Goal: Task Accomplishment & Management: Use online tool/utility

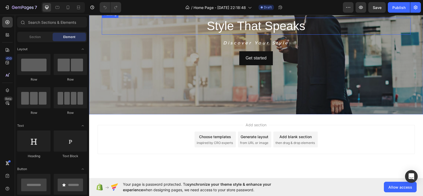
scroll to position [70, 0]
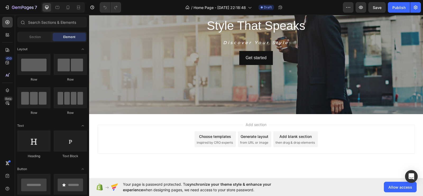
click at [294, 146] on div "Add blank section then drag & drop elements" at bounding box center [296, 140] width 44 height 16
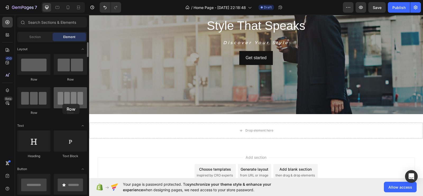
drag, startPoint x: 62, startPoint y: 104, endPoint x: 72, endPoint y: 110, distance: 11.4
click at [62, 104] on div at bounding box center [70, 97] width 33 height 21
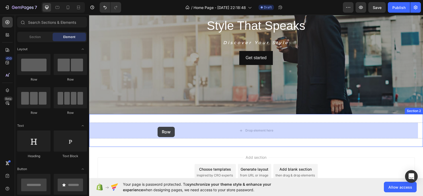
drag, startPoint x: 157, startPoint y: 117, endPoint x: 158, endPoint y: 127, distance: 10.1
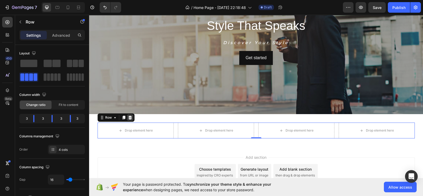
click at [128, 118] on icon at bounding box center [129, 118] width 3 height 4
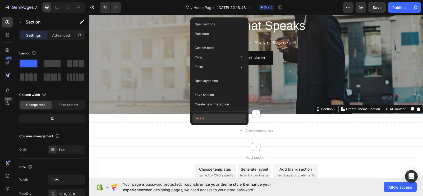
click at [202, 119] on button "Delete" at bounding box center [220, 119] width 54 height 10
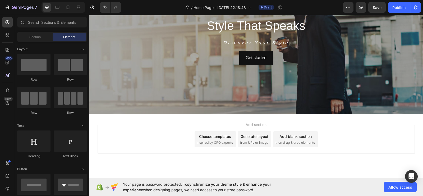
click at [219, 144] on span "inspired by CRO experts" at bounding box center [215, 143] width 36 height 5
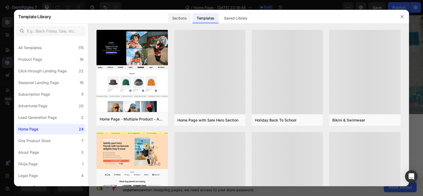
click at [171, 16] on div "Sections" at bounding box center [179, 18] width 23 height 11
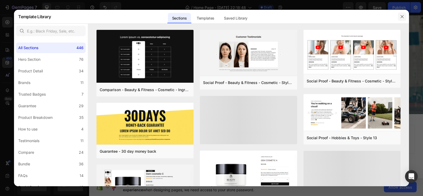
click at [401, 14] on button "button" at bounding box center [402, 16] width 8 height 8
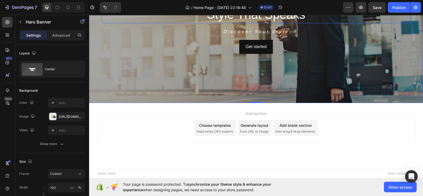
scroll to position [82, 0]
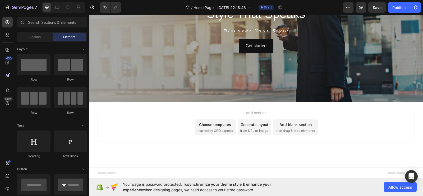
click at [175, 105] on div "Add section Choose templates inspired by CRO experts Generate layout from URL o…" at bounding box center [256, 134] width 334 height 65
click at [212, 130] on span "inspired by CRO experts" at bounding box center [215, 131] width 36 height 5
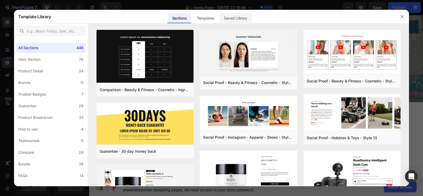
click at [230, 21] on div "Saved Library" at bounding box center [236, 18] width 32 height 11
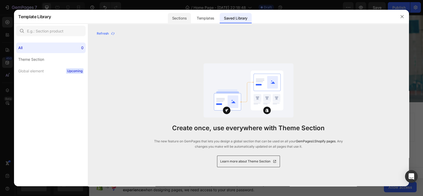
click at [186, 19] on div "Sections" at bounding box center [179, 18] width 23 height 11
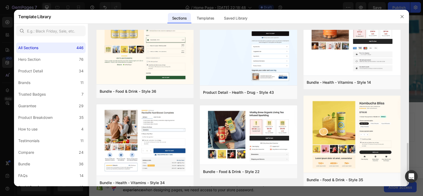
scroll to position [380, 0]
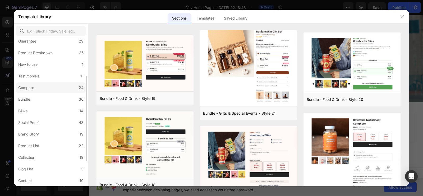
scroll to position [71, 0]
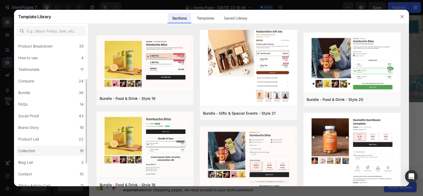
click at [38, 150] on label "Collection 19" at bounding box center [51, 151] width 70 height 11
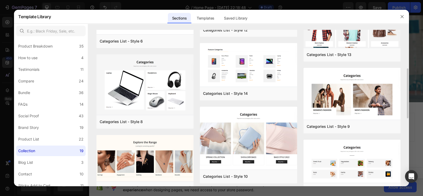
scroll to position [109, 0]
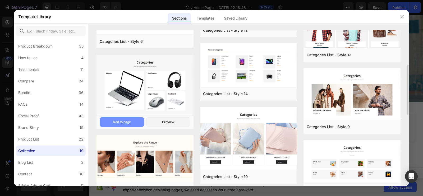
click at [120, 123] on div "Add to page" at bounding box center [122, 122] width 18 height 5
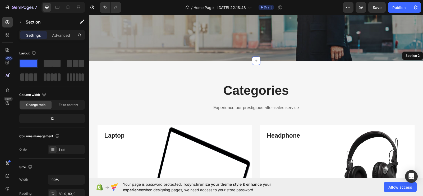
scroll to position [122, 0]
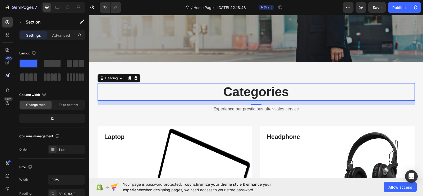
click at [251, 91] on p "Categories" at bounding box center [256, 92] width 317 height 16
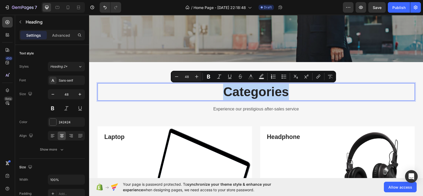
click at [251, 91] on p "Categories" at bounding box center [256, 92] width 317 height 16
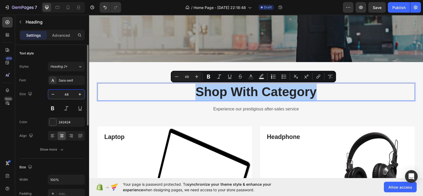
click at [70, 96] on input "48" at bounding box center [66, 95] width 17 height 10
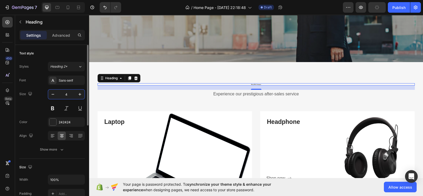
type input "40"
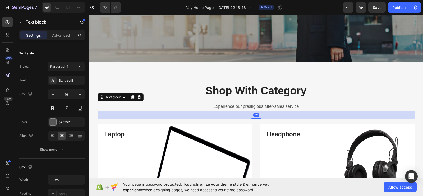
click at [206, 106] on p "Experience our prestigious after-sales service" at bounding box center [256, 107] width 317 height 8
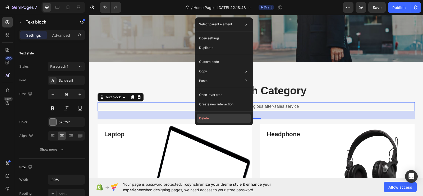
click at [216, 118] on button "Delete" at bounding box center [224, 119] width 54 height 10
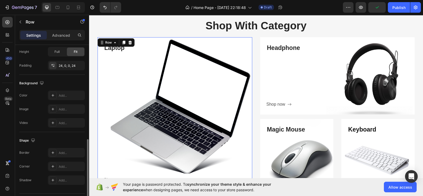
scroll to position [156, 0]
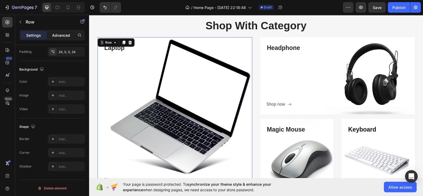
click at [62, 35] on p "Advanced" at bounding box center [61, 36] width 18 height 6
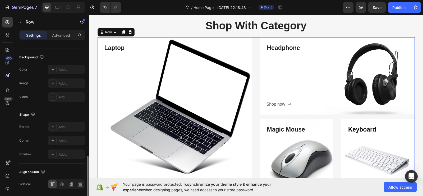
scroll to position [216, 0]
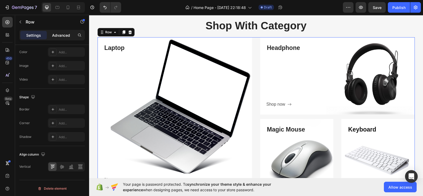
click at [63, 37] on p "Advanced" at bounding box center [61, 36] width 18 height 6
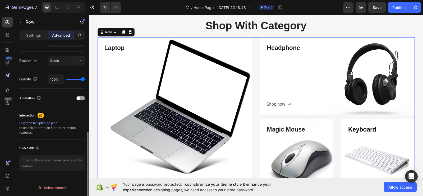
scroll to position [186, 0]
click at [79, 98] on span at bounding box center [79, 99] width 4 height 4
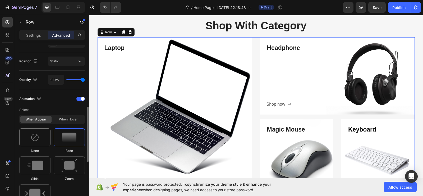
click at [37, 142] on div at bounding box center [34, 138] width 31 height 18
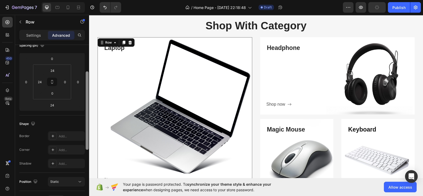
scroll to position [0, 0]
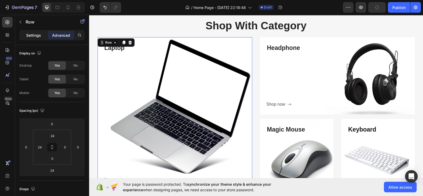
click at [36, 35] on p "Settings" at bounding box center [33, 36] width 15 height 6
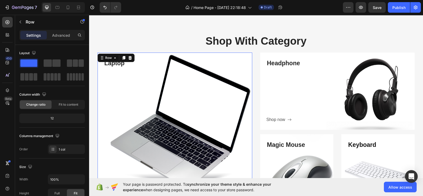
scroll to position [171, 0]
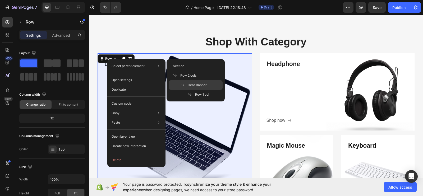
click at [185, 83] on span at bounding box center [183, 85] width 7 height 4
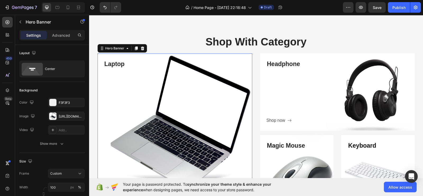
scroll to position [0, 0]
click at [62, 34] on p "Advanced" at bounding box center [61, 36] width 18 height 6
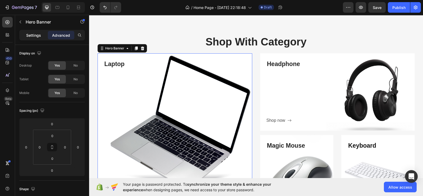
click at [31, 34] on p "Settings" at bounding box center [33, 36] width 15 height 6
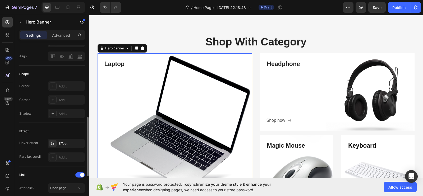
scroll to position [204, 0]
click at [80, 141] on icon "button" at bounding box center [79, 143] width 4 height 4
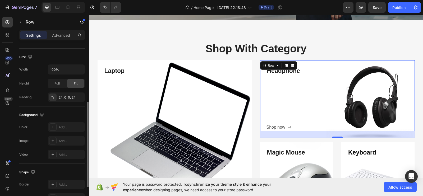
scroll to position [164, 0]
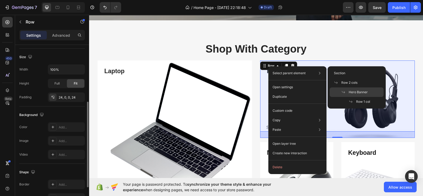
click at [357, 91] on span "Hero Banner" at bounding box center [358, 92] width 19 height 5
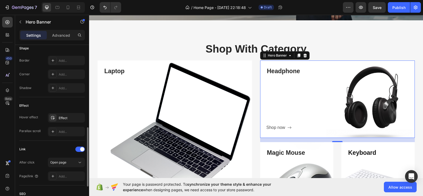
scroll to position [231, 0]
click at [58, 118] on div "Effect" at bounding box center [66, 117] width 37 height 10
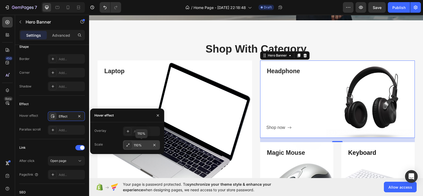
click at [139, 146] on div "110%" at bounding box center [141, 145] width 15 height 5
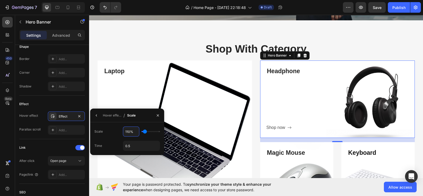
click at [128, 129] on input "110%" at bounding box center [131, 132] width 16 height 10
type input "115%"
type input "115"
type input "120%"
type input "120"
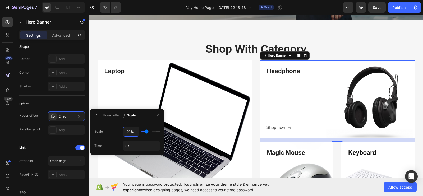
type input "125%"
type input "125"
type input "130%"
type input "130"
type input "135%"
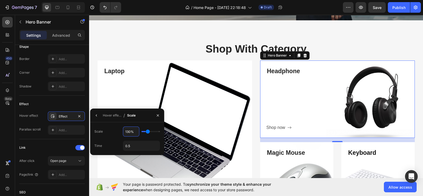
type input "135"
type input "140%"
type input "140"
type input "145%"
type input "145"
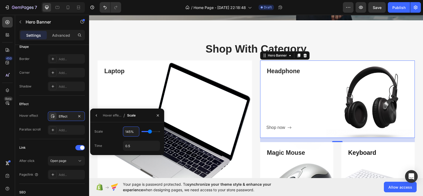
type input "150%"
type input "150"
type input "155%"
type input "155"
type input "160%"
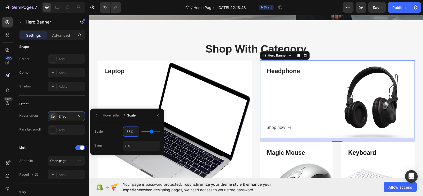
type input "160"
type input "165%"
type input "165"
type input "170%"
type input "170"
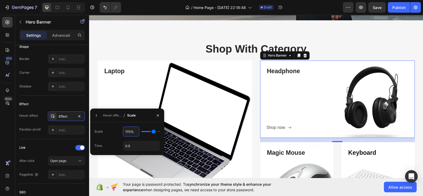
type input "175%"
type input "175"
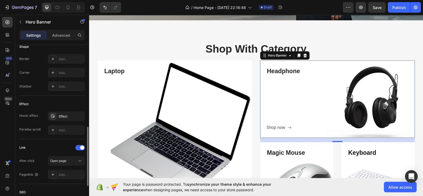
click at [33, 145] on div "Link" at bounding box center [52, 148] width 66 height 8
click at [64, 114] on div "Effect" at bounding box center [66, 116] width 15 height 5
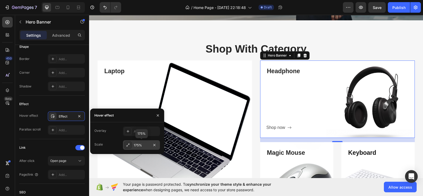
click at [136, 145] on div "175%" at bounding box center [141, 145] width 15 height 5
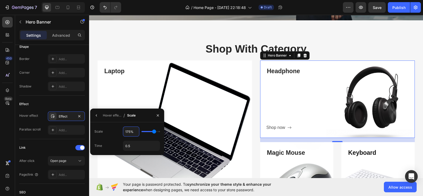
click at [128, 132] on input "175%" at bounding box center [131, 132] width 16 height 10
type input "170%"
type input "170"
type input "165%"
type input "165"
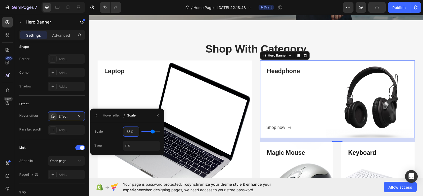
type input "160%"
type input "160"
type input "155%"
type input "155"
type input "150%"
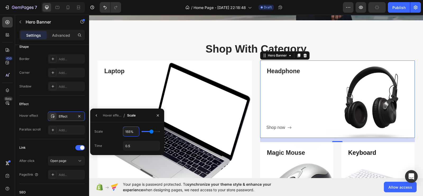
type input "150"
type input "145%"
type input "145"
type input "140%"
type input "140"
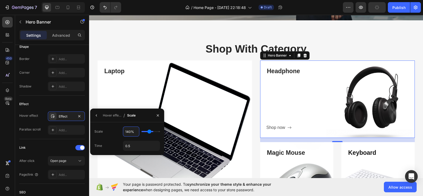
type input "135%"
type input "135"
type input "130%"
type input "130"
type input "125%"
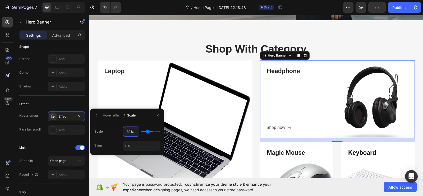
type input "125"
type input "120%"
type input "120"
type input "115%"
type input "115"
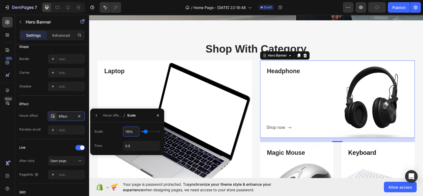
type input "110%"
type input "110"
type input "105%"
type input "105"
type input "100%"
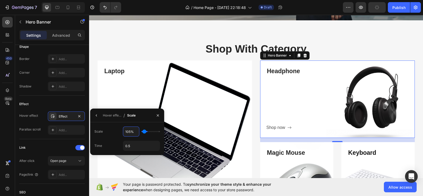
type input "100"
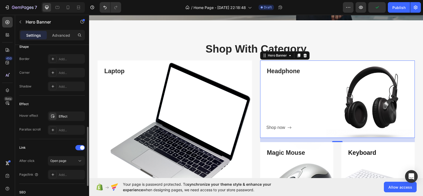
click at [42, 139] on div "Link After click Open page Page/link Add..." at bounding box center [52, 161] width 66 height 45
click at [80, 114] on icon "button" at bounding box center [79, 116] width 4 height 4
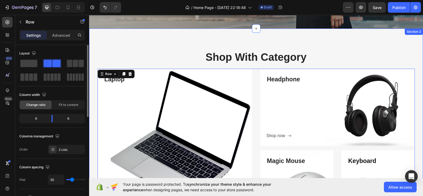
scroll to position [155, 0]
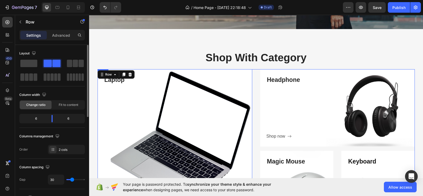
click at [154, 122] on div "Laptop Heading Shop now Button" at bounding box center [178, 146] width 148 height 141
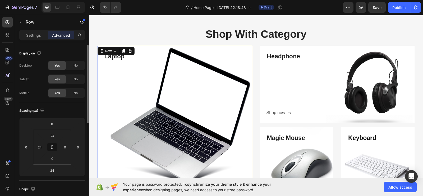
scroll to position [179, 0]
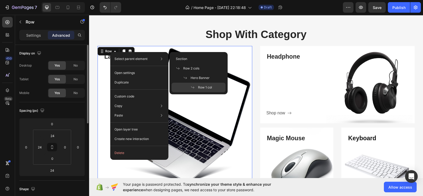
click at [132, 57] on p "Select parent element" at bounding box center [131, 59] width 33 height 5
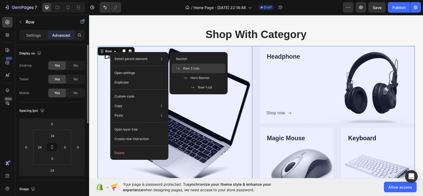
click at [198, 68] on span "Row 2 cols" at bounding box center [191, 68] width 16 height 5
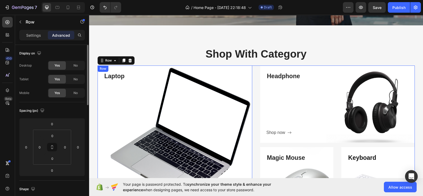
scroll to position [153, 0]
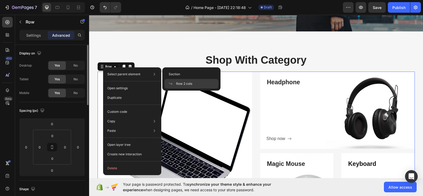
click at [140, 73] on p "Select parent element" at bounding box center [123, 74] width 33 height 5
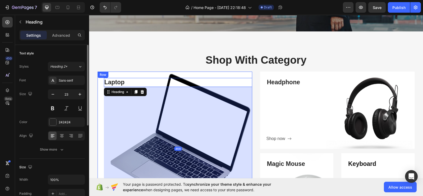
click at [98, 105] on div "Laptop Heading [STREET_ADDRESS]" at bounding box center [175, 145] width 155 height 147
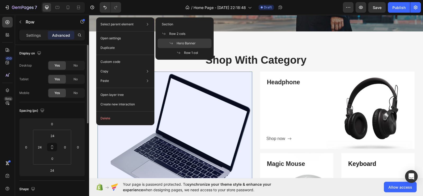
click at [178, 40] on div "Hero Banner" at bounding box center [185, 44] width 54 height 10
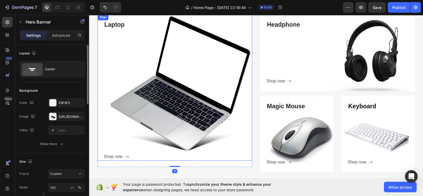
scroll to position [213, 0]
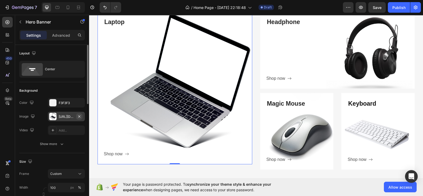
click at [81, 115] on icon "button" at bounding box center [79, 117] width 4 height 4
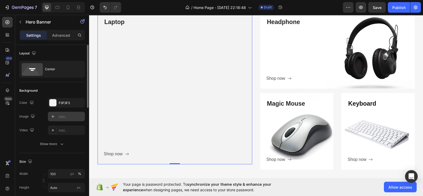
click at [62, 116] on div "Add..." at bounding box center [71, 117] width 25 height 5
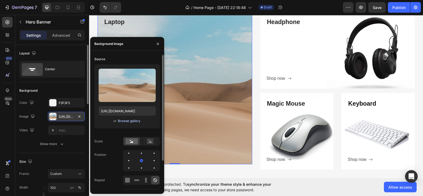
click at [127, 120] on div "Browse gallery" at bounding box center [129, 121] width 22 height 5
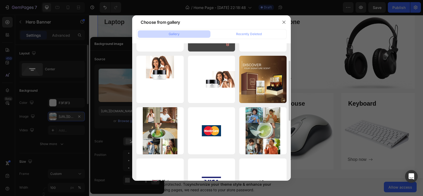
scroll to position [0, 0]
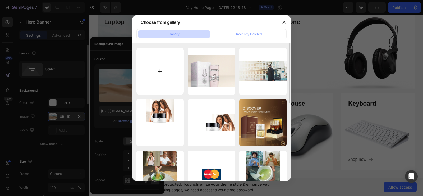
click at [162, 67] on input "file" at bounding box center [160, 71] width 47 height 47
type input "C:\fakepath\Gemini_Generated_Image_apr4tdapr4tdapr4.png"
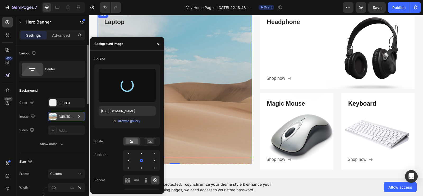
type input "[URL][DOMAIN_NAME]"
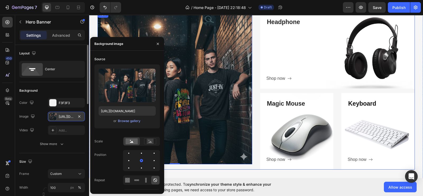
click at [251, 106] on div "Laptop Heading Shop now Button Row Hero Banner 0 Headphone Heading Shop now But…" at bounding box center [257, 90] width 318 height 159
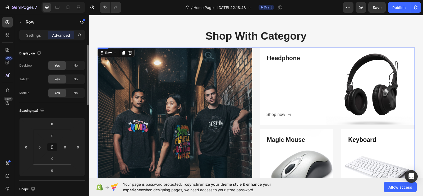
scroll to position [178, 0]
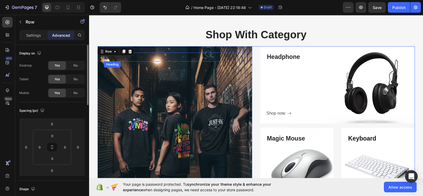
click at [110, 58] on p "Laptop" at bounding box center [178, 57] width 147 height 8
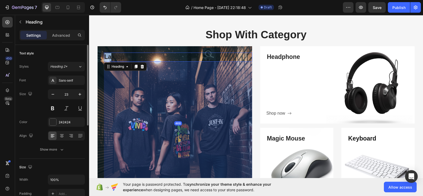
click at [110, 58] on p "Laptop" at bounding box center [178, 57] width 147 height 8
click at [118, 56] on p "Laptop" at bounding box center [178, 57] width 147 height 8
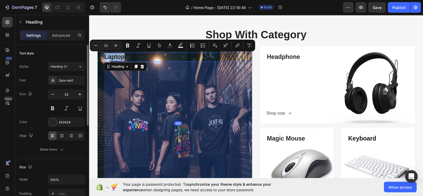
click at [118, 56] on p "Laptop" at bounding box center [178, 57] width 147 height 8
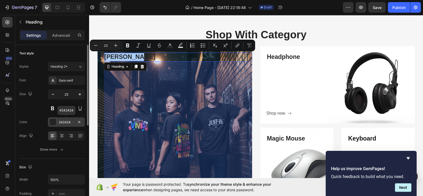
click at [62, 118] on div "242424" at bounding box center [66, 123] width 37 height 10
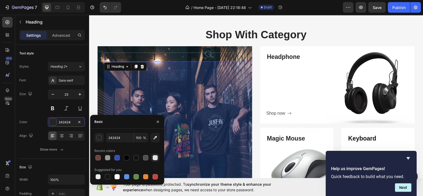
click at [153, 156] on div at bounding box center [155, 157] width 5 height 5
type input "E2E2E2"
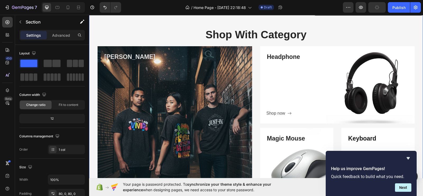
click at [278, 44] on div "Shop With Category Heading Row Vivid Vibe Heading Shop now Button Row Hero Bann…" at bounding box center [256, 116] width 334 height 178
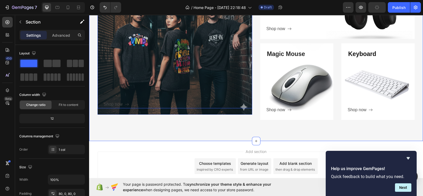
scroll to position [269, 0]
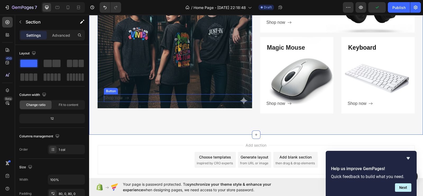
click at [133, 97] on div "Shop now Button" at bounding box center [178, 98] width 148 height 8
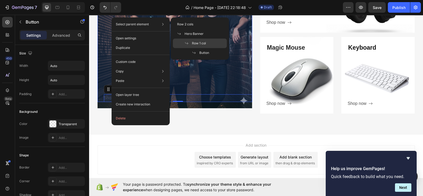
click at [207, 43] on div "Row 1 col" at bounding box center [200, 44] width 54 height 10
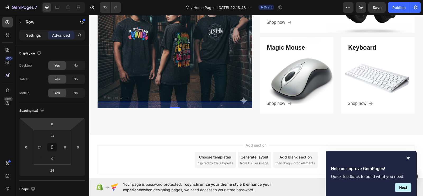
click at [38, 33] on p "Settings" at bounding box center [33, 36] width 15 height 6
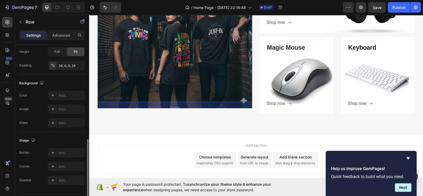
scroll to position [156, 0]
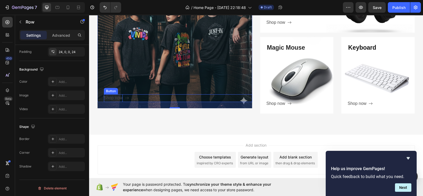
click at [115, 97] on div "Shop now" at bounding box center [113, 98] width 19 height 8
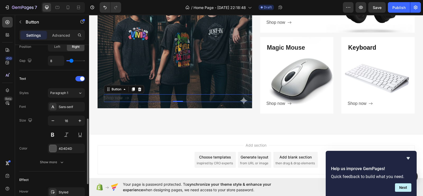
scroll to position [194, 0]
click at [64, 149] on div "4D4D4D" at bounding box center [66, 148] width 15 height 5
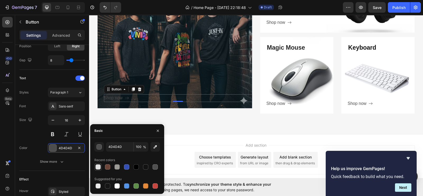
click at [98, 166] on div at bounding box center [98, 167] width 5 height 5
type input "E2E2E2"
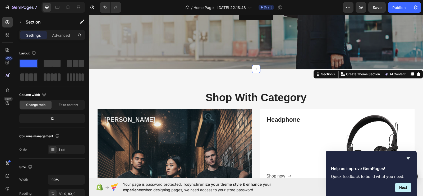
scroll to position [108, 0]
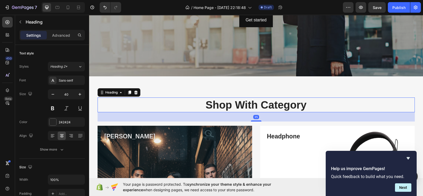
drag, startPoint x: 252, startPoint y: 110, endPoint x: 252, endPoint y: 120, distance: 9.3
click at [252, 112] on div "35" at bounding box center [257, 112] width 318 height 0
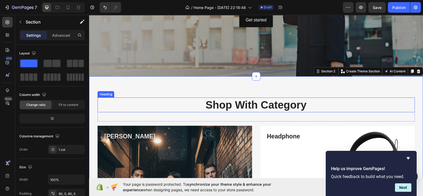
click at [213, 111] on p "Shop With Category" at bounding box center [256, 105] width 317 height 14
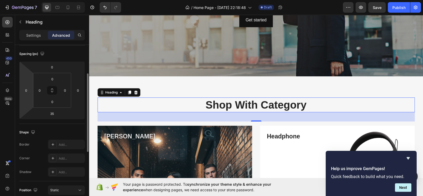
scroll to position [58, 0]
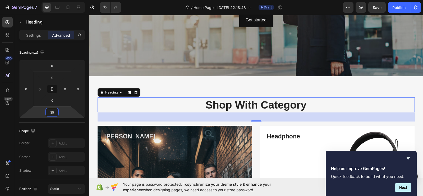
click at [48, 111] on input "35" at bounding box center [52, 113] width 11 height 8
type input "35"
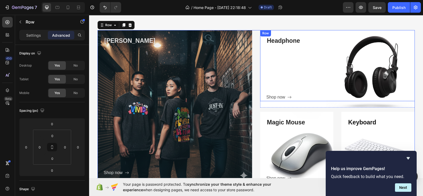
scroll to position [195, 0]
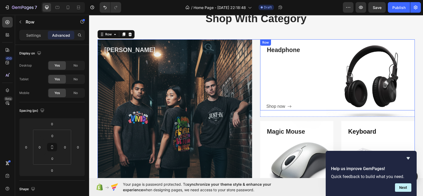
click at [328, 87] on div "Headphone Heading Shop now Button" at bounding box center [341, 78] width 148 height 65
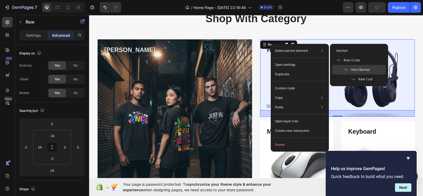
click at [363, 70] on span "Hero Banner" at bounding box center [360, 69] width 19 height 5
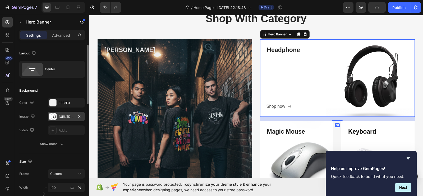
click at [56, 118] on div at bounding box center [52, 116] width 7 height 7
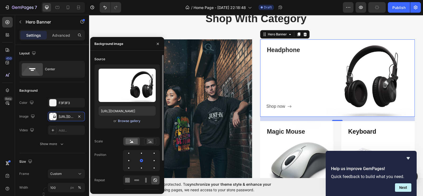
click at [123, 122] on div "Browse gallery" at bounding box center [129, 121] width 22 height 5
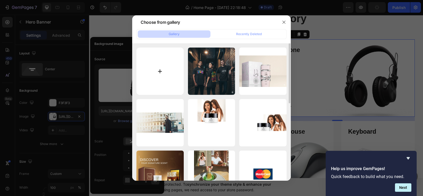
click at [169, 70] on input "file" at bounding box center [160, 71] width 47 height 47
type input "C:\fakepath\Untitled design (36).png"
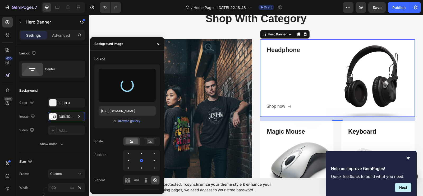
type input "[URL][DOMAIN_NAME]"
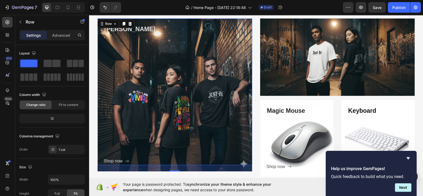
scroll to position [214, 0]
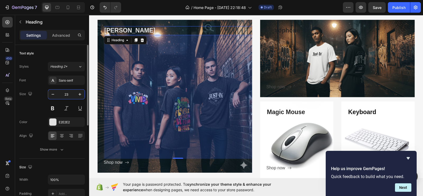
click at [71, 97] on input "23" at bounding box center [66, 95] width 17 height 10
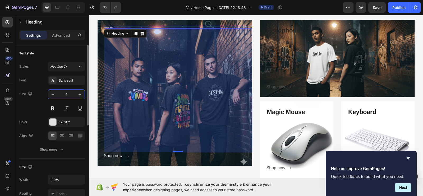
type input "40"
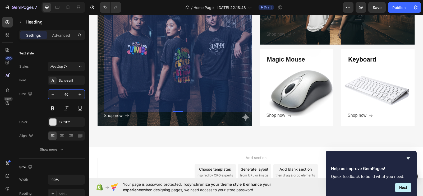
scroll to position [267, 0]
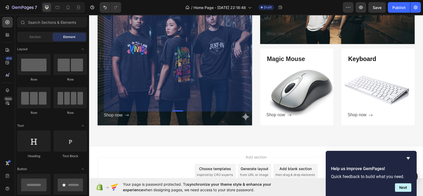
click at [174, 150] on div "Add section Choose templates inspired by CRO experts Generate layout from URL o…" at bounding box center [256, 179] width 334 height 65
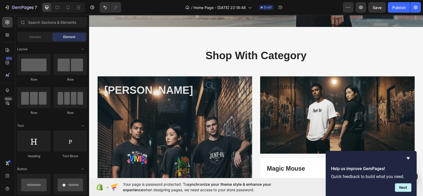
scroll to position [156, 0]
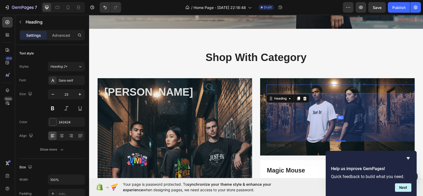
click at [296, 89] on p "Headphone" at bounding box center [340, 89] width 147 height 8
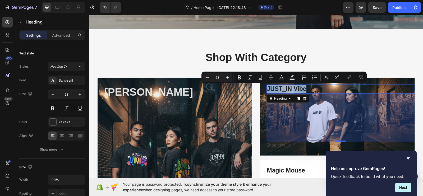
click at [288, 90] on p "JUST_IN Vibe" at bounding box center [340, 89] width 147 height 8
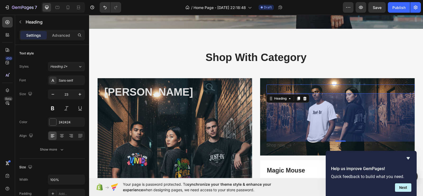
click at [283, 91] on p "JUST_IN Vibe" at bounding box center [340, 89] width 147 height 8
click at [282, 89] on p "JUST-IN Vibe" at bounding box center [340, 89] width 147 height 8
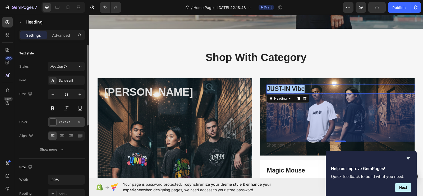
click at [65, 126] on div "Font Sans-serif Size 23 Color 242424 Align Show more" at bounding box center [52, 115] width 66 height 79
click at [65, 126] on div "242424" at bounding box center [66, 123] width 37 height 10
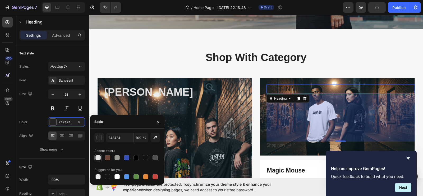
click at [98, 157] on div at bounding box center [98, 157] width 5 height 5
type input "E2E2E2"
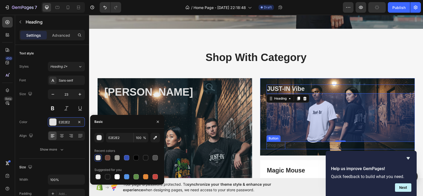
click at [280, 145] on div "Shop now" at bounding box center [276, 146] width 19 height 8
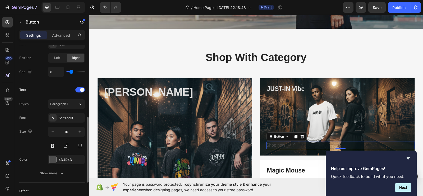
scroll to position [183, 0]
click at [66, 158] on div "4D4D4D" at bounding box center [66, 159] width 15 height 5
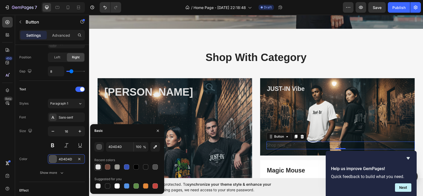
click at [97, 167] on div at bounding box center [98, 167] width 5 height 5
type input "E2E2E2"
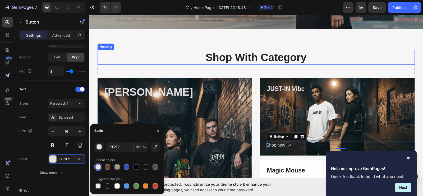
click at [171, 53] on p "Shop With Category" at bounding box center [256, 58] width 317 height 14
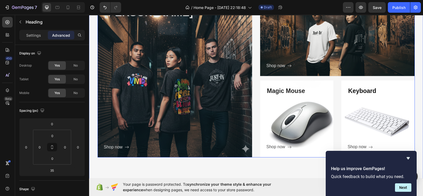
scroll to position [238, 0]
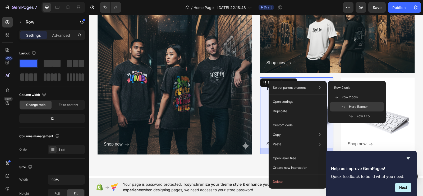
click at [346, 103] on div "Hero Banner" at bounding box center [357, 107] width 54 height 10
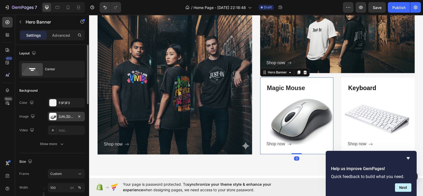
click at [56, 115] on div at bounding box center [52, 116] width 7 height 7
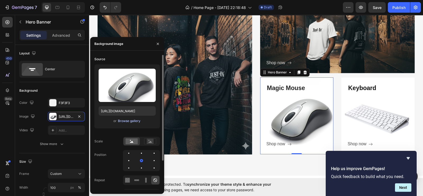
click at [126, 123] on div "Browse gallery" at bounding box center [129, 121] width 22 height 5
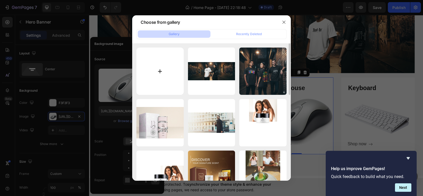
click at [165, 74] on input "file" at bounding box center [160, 71] width 47 height 47
type input "C:\fakepath\Gemini_Generated_Image_zdzmw5zdzmw5zdzm (1).png"
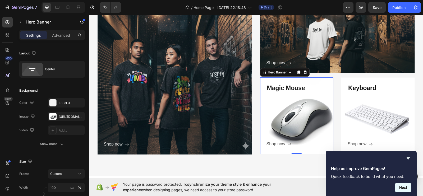
click at [401, 191] on button "Next" at bounding box center [403, 188] width 16 height 8
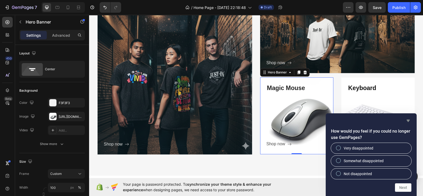
click at [409, 122] on icon "Hide survey" at bounding box center [408, 121] width 6 height 6
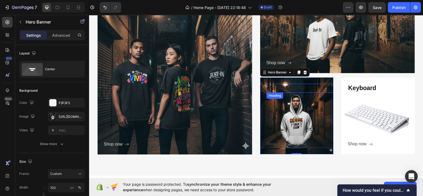
click at [279, 87] on p "Magic Mouse" at bounding box center [300, 88] width 66 height 8
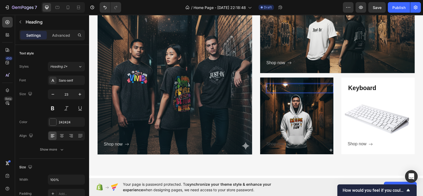
click at [294, 90] on p "Magic Mouse" at bounding box center [300, 88] width 66 height 8
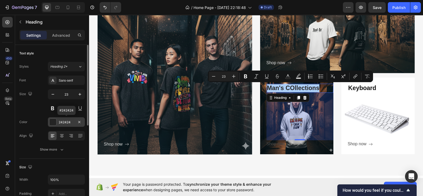
click at [64, 125] on div "242424" at bounding box center [66, 123] width 37 height 10
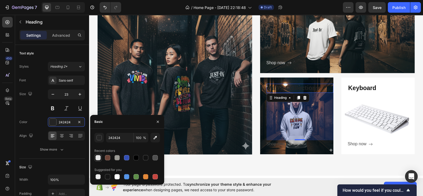
click at [96, 158] on div at bounding box center [98, 157] width 5 height 5
type input "E2E2E2"
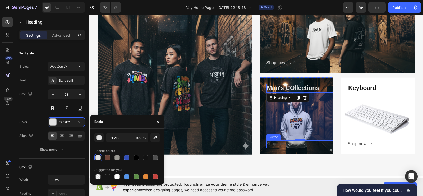
click at [274, 144] on div "Shop now" at bounding box center [276, 145] width 19 height 8
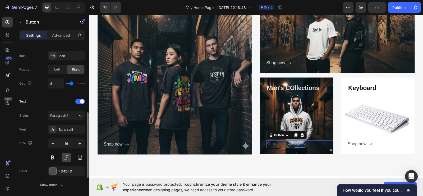
scroll to position [171, 0]
click at [57, 173] on div "4D4D4D" at bounding box center [66, 171] width 37 height 10
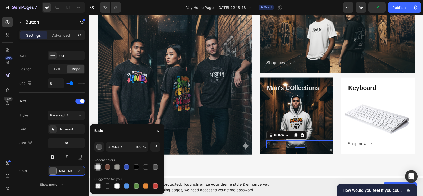
click at [95, 168] on div at bounding box center [98, 167] width 6 height 6
type input "E2E2E2"
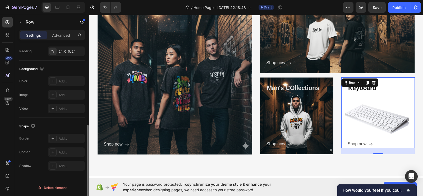
click at [359, 116] on div "Keyboard Heading Shop now Button" at bounding box center [381, 116] width 67 height 64
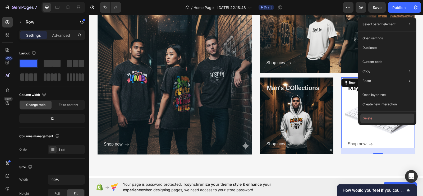
click at [375, 120] on button "Delete" at bounding box center [388, 119] width 54 height 10
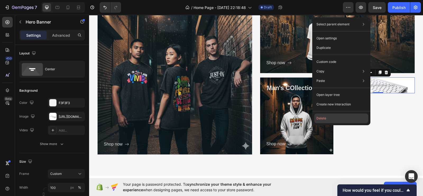
click at [338, 116] on button "Delete" at bounding box center [342, 119] width 54 height 10
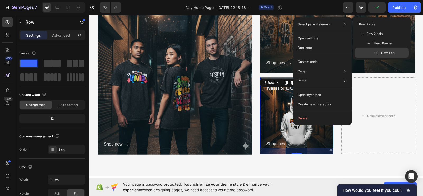
click at [322, 26] on p "Select parent element" at bounding box center [314, 24] width 33 height 5
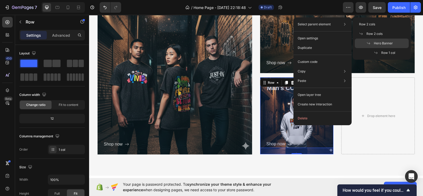
click at [379, 41] on span "Hero Banner" at bounding box center [383, 43] width 19 height 5
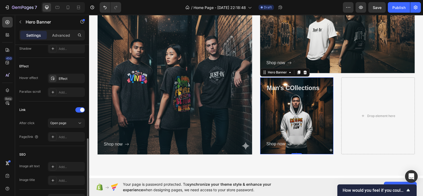
scroll to position [269, 0]
click at [79, 76] on icon "button" at bounding box center [79, 77] width 4 height 4
click at [297, 72] on icon at bounding box center [299, 72] width 4 height 4
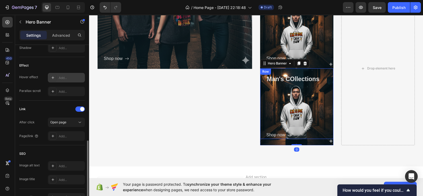
scroll to position [322, 0]
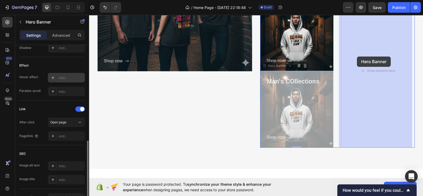
drag, startPoint x: 263, startPoint y: 68, endPoint x: 357, endPoint y: 57, distance: 95.1
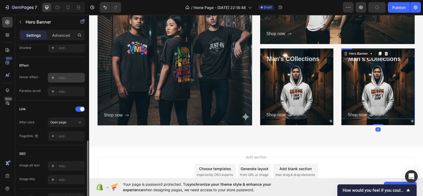
scroll to position [264, 0]
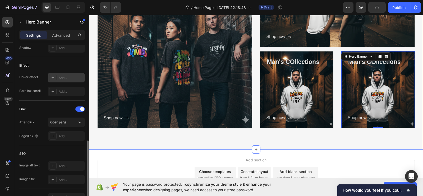
click at [328, 142] on div "Shop With Category Heading Row Vivid Vibe Heading Shop now Button Row Hero Bann…" at bounding box center [256, 35] width 334 height 230
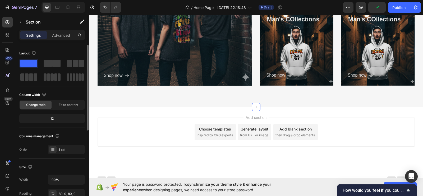
scroll to position [312, 0]
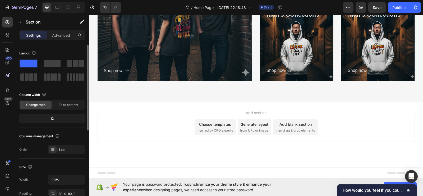
click at [172, 146] on div "Add section Choose templates inspired by CRO experts Generate layout from URL o…" at bounding box center [256, 134] width 334 height 65
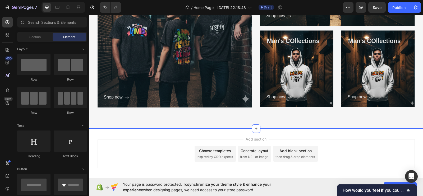
scroll to position [268, 0]
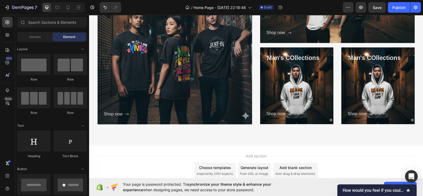
click at [210, 147] on div "Add section Choose templates inspired by CRO experts Generate layout from URL o…" at bounding box center [256, 178] width 334 height 65
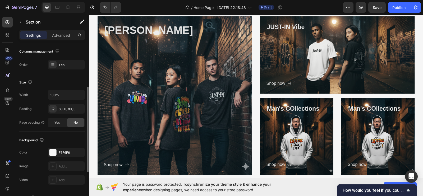
scroll to position [86, 0]
click at [60, 154] on div "F6F6F6" at bounding box center [66, 152] width 37 height 10
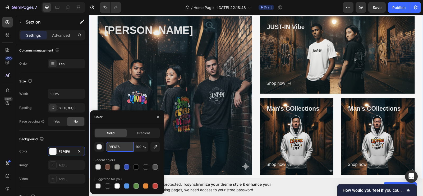
click at [116, 145] on input "F6F6F6" at bounding box center [120, 147] width 28 height 10
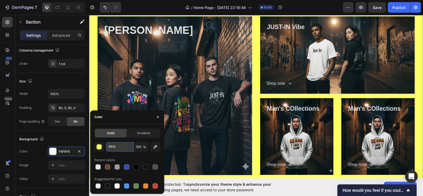
click at [123, 146] on input "fffF6" at bounding box center [120, 147] width 28 height 10
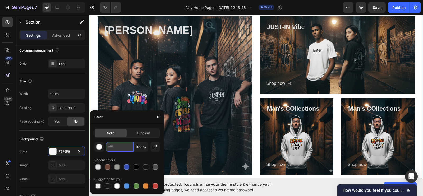
type input "fff"
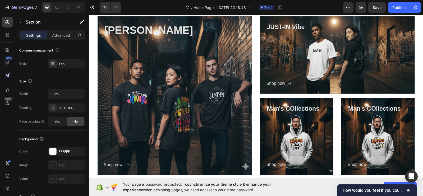
click at [93, 71] on div "Shop With Category Heading Row Vivid Vibe Heading Shop now Button Row Hero Bann…" at bounding box center [256, 81] width 334 height 187
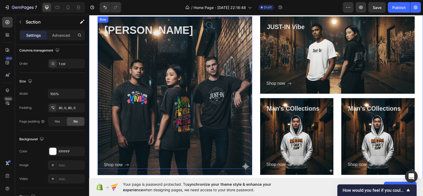
scroll to position [312, 0]
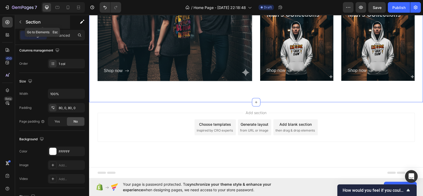
click at [23, 21] on button "button" at bounding box center [20, 22] width 8 height 8
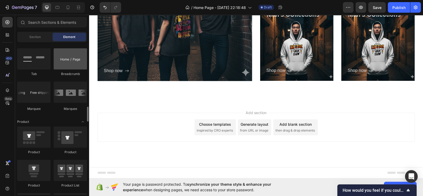
scroll to position [650, 0]
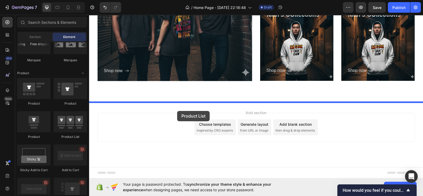
drag, startPoint x: 154, startPoint y: 137, endPoint x: 177, endPoint y: 111, distance: 35.0
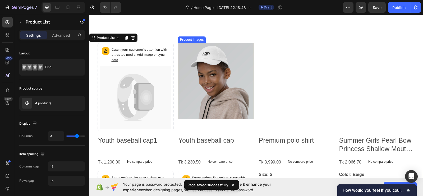
scroll to position [381, 0]
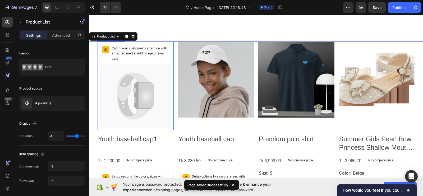
click at [161, 112] on icon at bounding box center [135, 96] width 71 height 63
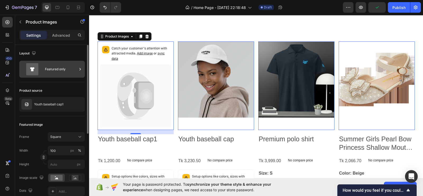
click at [57, 73] on div "Featured only" at bounding box center [61, 69] width 32 height 12
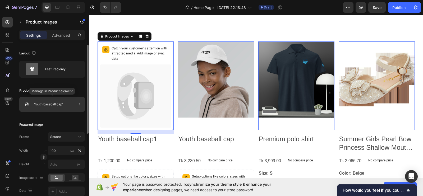
click at [58, 104] on p "Youth baseball cap1" at bounding box center [48, 105] width 29 height 4
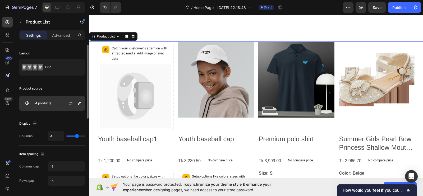
click at [57, 105] on div "4 products" at bounding box center [52, 103] width 66 height 15
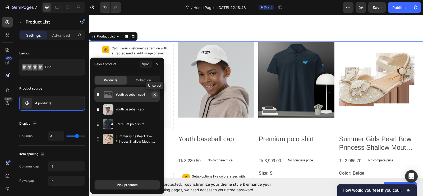
click at [156, 95] on icon "button" at bounding box center [155, 95] width 4 height 4
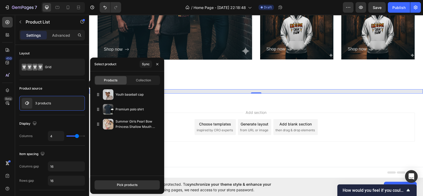
scroll to position [333, 0]
click at [136, 186] on div "Pick products" at bounding box center [127, 185] width 21 height 5
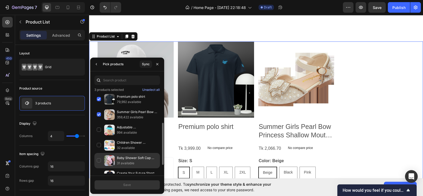
scroll to position [55, 0]
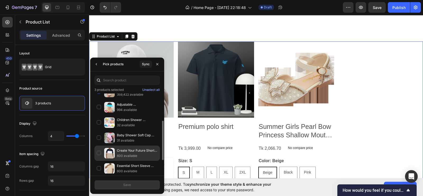
click at [125, 151] on p "Create Your Future Short Sleeve Tee - Navy/combo" at bounding box center [137, 150] width 41 height 5
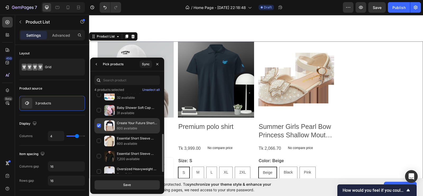
scroll to position [84, 0]
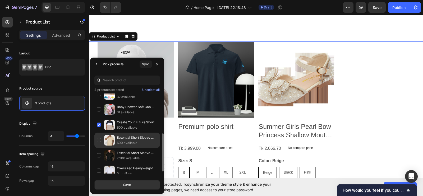
click at [120, 135] on p "Essential Short Sleeve Scallop Crew Tee - Tan" at bounding box center [137, 137] width 41 height 5
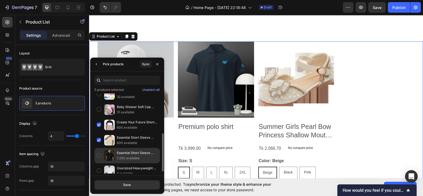
click at [128, 152] on p "Essential Short Sleeve Crew Tee - Black" at bounding box center [137, 153] width 41 height 5
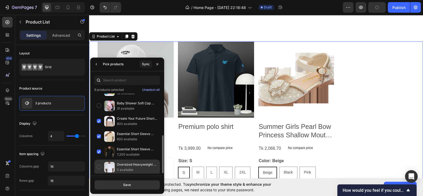
click at [116, 161] on div "Oversized Heavyweight Short Sleeve Tee - White 0 available" at bounding box center [127, 167] width 66 height 15
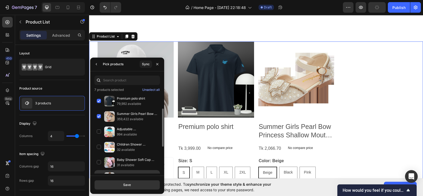
scroll to position [0, 0]
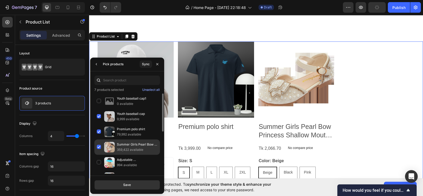
click at [128, 148] on p "359,422 available" at bounding box center [137, 149] width 41 height 5
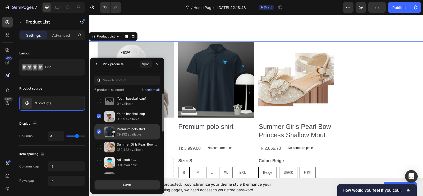
click at [132, 134] on p "79,992 available" at bounding box center [137, 134] width 41 height 5
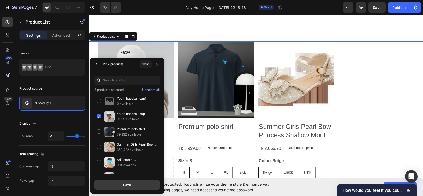
click at [130, 187] on div "Save" at bounding box center [127, 185] width 8 height 5
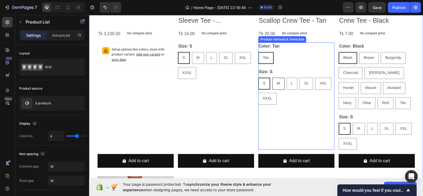
scroll to position [497, 0]
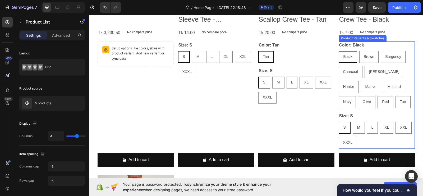
click at [376, 114] on div "Size: S S S S M M M L L L XL XL XL XXL XXL XXL XXXL XXXL XXXL" at bounding box center [377, 130] width 76 height 37
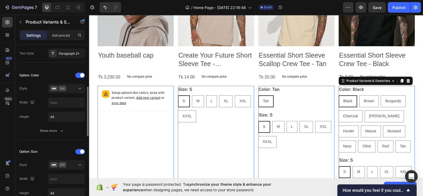
scroll to position [127, 0]
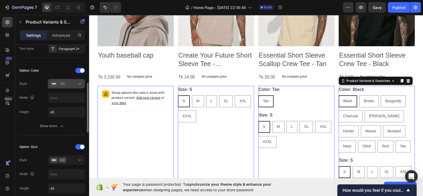
click at [78, 84] on icon at bounding box center [79, 83] width 5 height 5
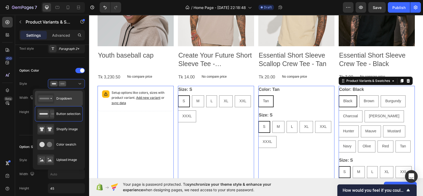
click at [67, 99] on span "Dropdown" at bounding box center [64, 98] width 16 height 5
type input "100%"
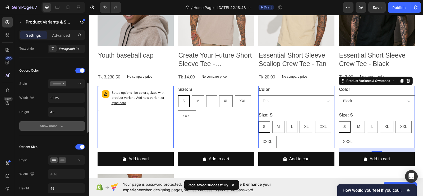
click at [58, 125] on div "Show more" at bounding box center [52, 126] width 25 height 5
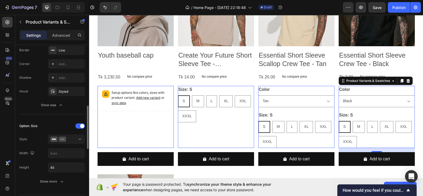
scroll to position [231, 0]
click at [74, 137] on div at bounding box center [66, 138] width 32 height 5
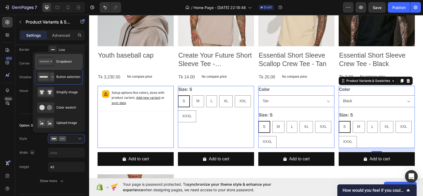
click at [63, 57] on div "Dropdown" at bounding box center [54, 61] width 35 height 11
type input "100%"
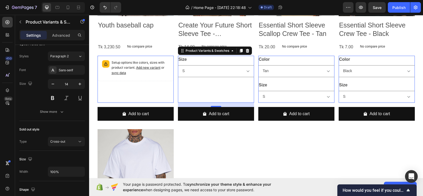
scroll to position [474, 0]
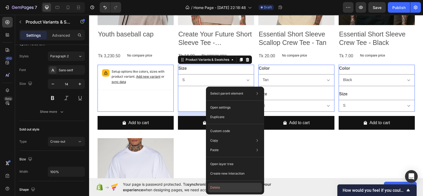
click at [215, 186] on button "Delete" at bounding box center [235, 188] width 54 height 10
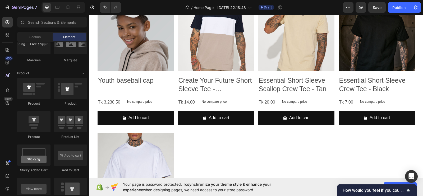
scroll to position [424, 0]
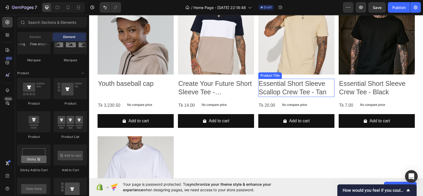
click at [282, 84] on h2 "Essential Short Sleeve Scallop Crew Tee - Tan" at bounding box center [297, 88] width 76 height 18
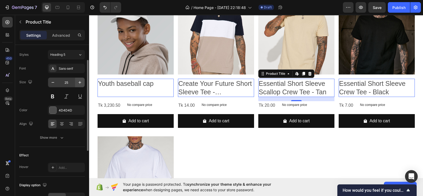
scroll to position [48, 0]
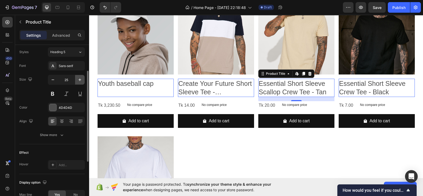
click at [77, 78] on icon "button" at bounding box center [79, 79] width 5 height 5
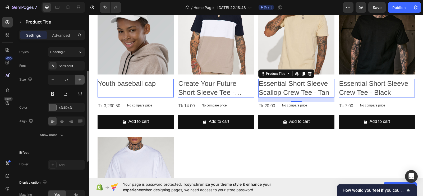
click at [77, 78] on icon "button" at bounding box center [79, 79] width 5 height 5
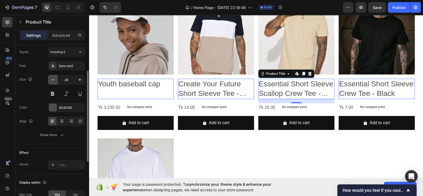
click at [55, 80] on icon "button" at bounding box center [52, 79] width 5 height 5
type input "26"
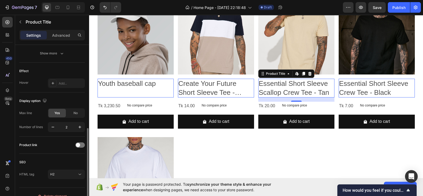
scroll to position [137, 0]
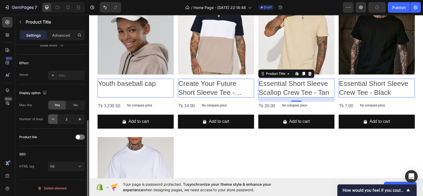
click at [55, 122] on button "button" at bounding box center [53, 120] width 10 height 10
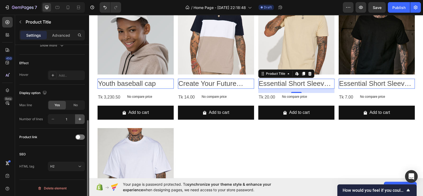
click at [79, 118] on icon "button" at bounding box center [79, 119] width 5 height 5
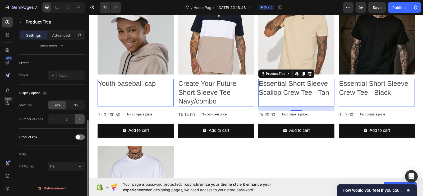
click at [79, 118] on icon "button" at bounding box center [79, 119] width 5 height 5
click at [56, 118] on button "button" at bounding box center [53, 120] width 10 height 10
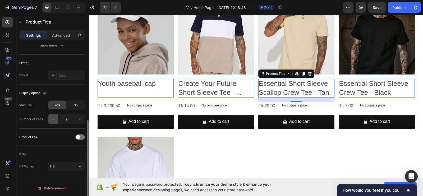
click at [56, 118] on button "button" at bounding box center [53, 120] width 10 height 10
type input "1"
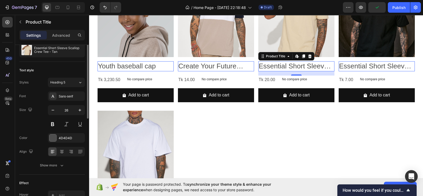
scroll to position [0, 0]
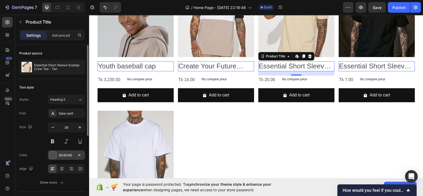
click at [61, 155] on div "4D4D4D" at bounding box center [66, 155] width 15 height 5
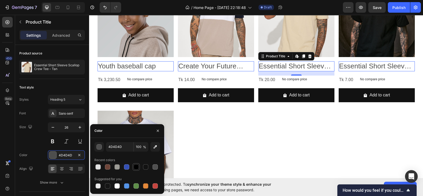
click at [137, 168] on div at bounding box center [136, 167] width 5 height 5
type input "000000"
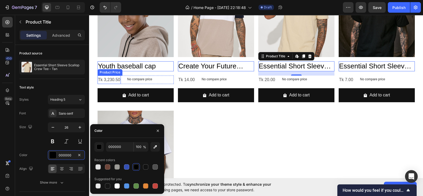
click at [111, 83] on div "Tk 3,230.50" at bounding box center [110, 80] width 24 height 9
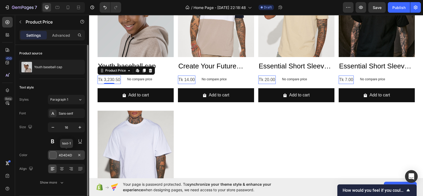
click at [65, 157] on div "4D4D4D" at bounding box center [66, 155] width 15 height 5
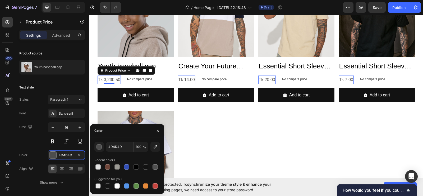
click at [150, 167] on div at bounding box center [127, 167] width 66 height 7
click at [147, 167] on div at bounding box center [145, 167] width 5 height 5
type input "121212"
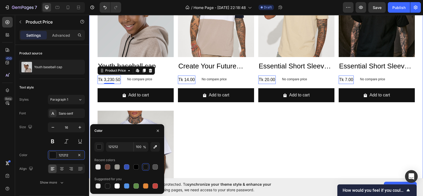
click at [216, 132] on div "Product Images Youth baseball cap Product Title Tk 3,230.50 Product Price Edit …" at bounding box center [257, 109] width 318 height 256
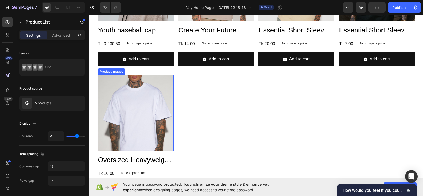
scroll to position [490, 0]
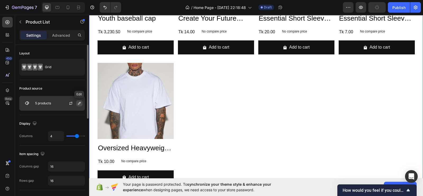
click at [78, 104] on icon "button" at bounding box center [79, 103] width 4 height 4
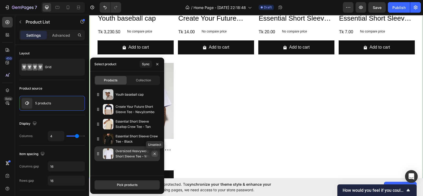
click at [155, 154] on icon "button" at bounding box center [155, 154] width 4 height 4
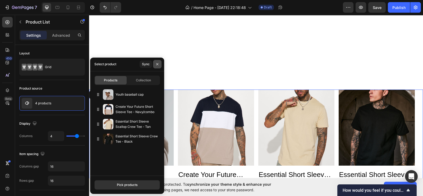
scroll to position [454, 0]
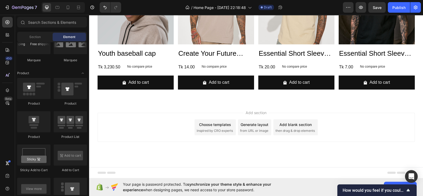
click at [195, 123] on div "Choose templates inspired by CRO experts" at bounding box center [215, 128] width 41 height 16
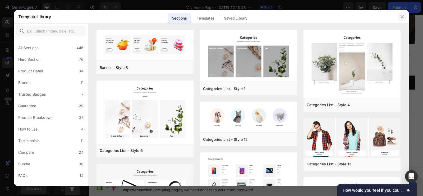
click at [401, 15] on icon "button" at bounding box center [402, 16] width 3 height 3
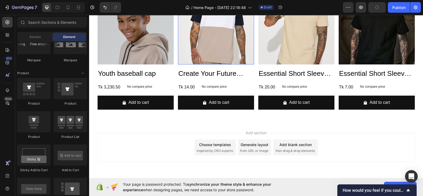
scroll to position [345, 0]
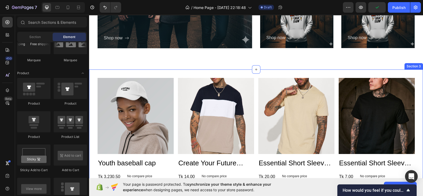
click at [241, 72] on div "Product Images Youth baseball cap Product Title Tk 3,230.50 Product Price Produ…" at bounding box center [256, 141] width 334 height 143
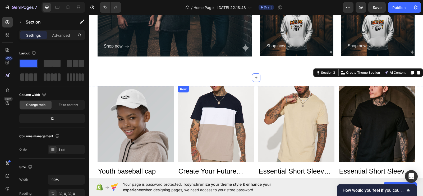
scroll to position [336, 0]
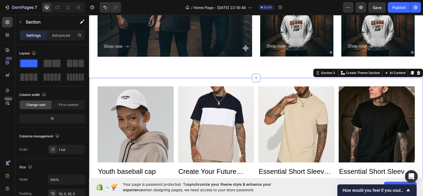
click at [91, 82] on div "Product Images Youth baseball cap Product Title Tk 3,230.50 Product Price Produ…" at bounding box center [256, 149] width 334 height 143
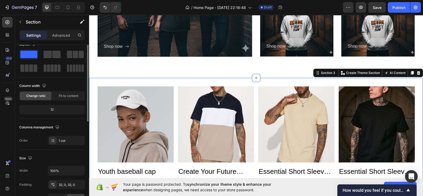
scroll to position [0, 0]
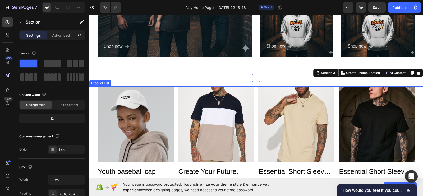
click at [173, 105] on div "Product Images Youth baseball cap Product Title Tk 3,230.50 Product Price Produ…" at bounding box center [257, 150] width 318 height 126
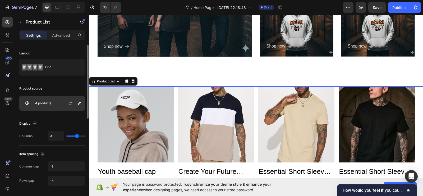
click at [40, 102] on p "4 products" at bounding box center [43, 104] width 16 height 4
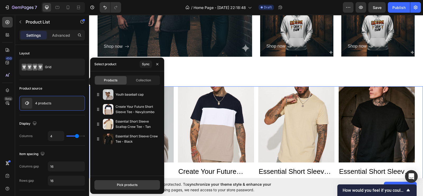
click at [135, 182] on button "Pick products" at bounding box center [127, 185] width 66 height 10
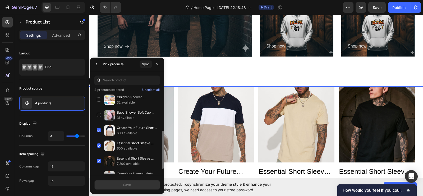
scroll to position [87, 0]
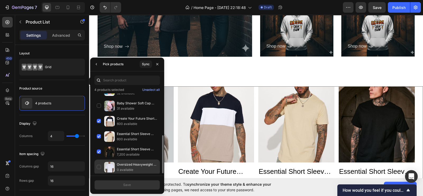
click at [130, 168] on p "0 available" at bounding box center [137, 170] width 41 height 5
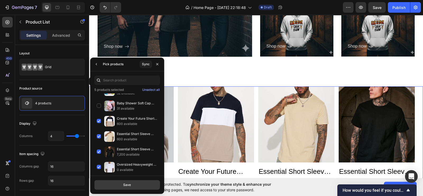
click at [123, 184] on button "Save" at bounding box center [127, 185] width 66 height 10
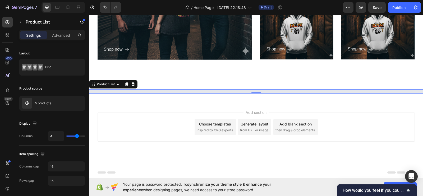
scroll to position [333, 0]
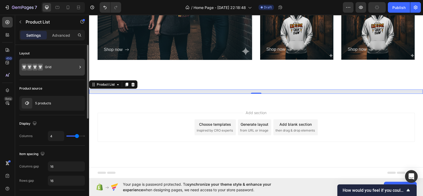
click at [53, 70] on div "Grid" at bounding box center [61, 67] width 32 height 12
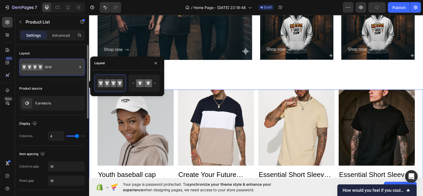
scroll to position [336, 0]
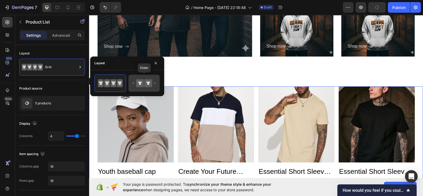
click at [145, 83] on icon at bounding box center [149, 83] width 8 height 8
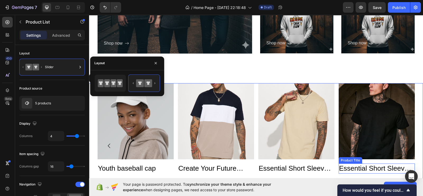
scroll to position [338, 0]
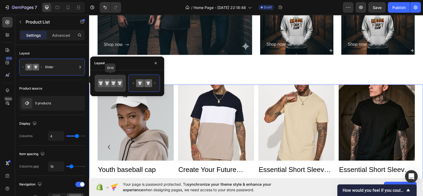
click at [110, 82] on icon at bounding box center [107, 83] width 6 height 8
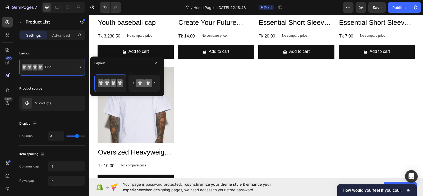
scroll to position [503, 0]
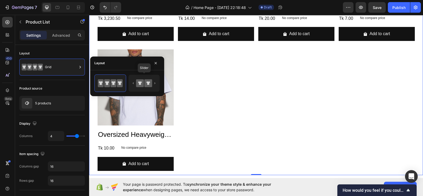
click at [151, 78] on icon at bounding box center [144, 83] width 25 height 11
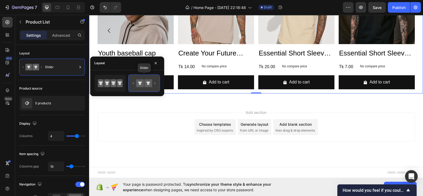
scroll to position [454, 0]
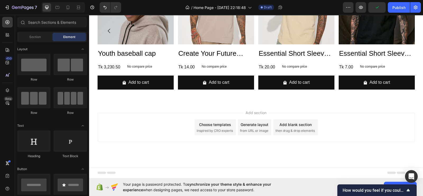
click at [209, 111] on div "Add section Choose templates inspired by CRO experts Generate layout from URL o…" at bounding box center [256, 134] width 334 height 65
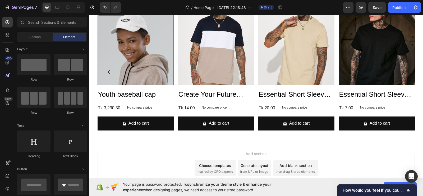
scroll to position [391, 0]
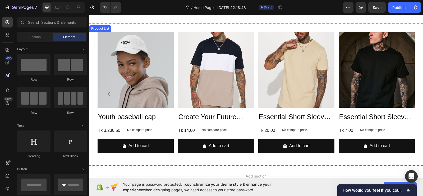
click at [400, 95] on icon "Carousel Next Arrow" at bounding box center [403, 94] width 6 height 6
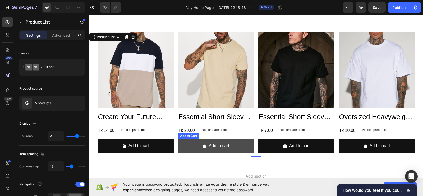
click at [183, 147] on button "Add to cart" at bounding box center [216, 146] width 76 height 14
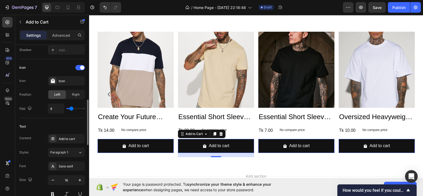
scroll to position [202, 0]
click at [54, 139] on icon at bounding box center [53, 139] width 4 height 4
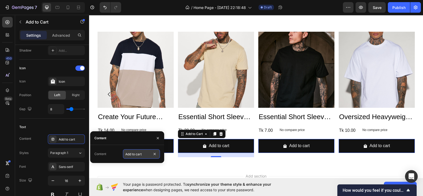
click at [130, 154] on input "Add to cart" at bounding box center [141, 155] width 37 height 10
click at [140, 152] on input "Add to cart" at bounding box center [141, 155] width 37 height 10
type input "Buy It Now"
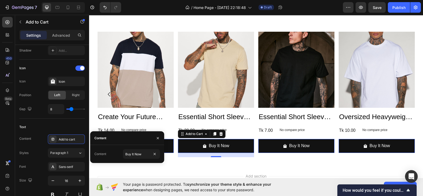
click at [180, 172] on div "Add section Choose templates inspired by CRO experts Generate layout from URL o…" at bounding box center [256, 198] width 334 height 65
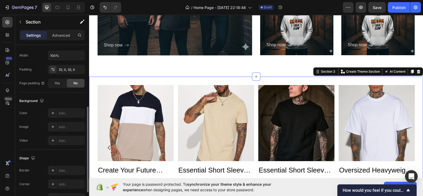
scroll to position [123, 0]
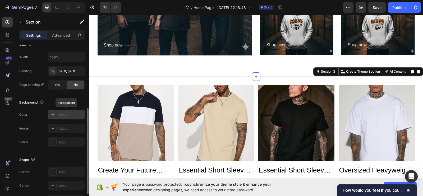
click at [58, 111] on div "Add..." at bounding box center [66, 115] width 37 height 10
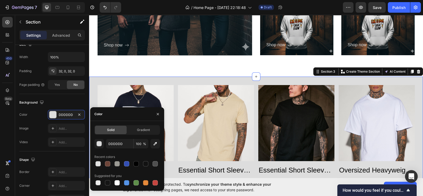
click at [106, 147] on div "DDDDDD 100 %" at bounding box center [127, 144] width 66 height 10
click at [118, 144] on input "DDDDDD" at bounding box center [120, 144] width 28 height 10
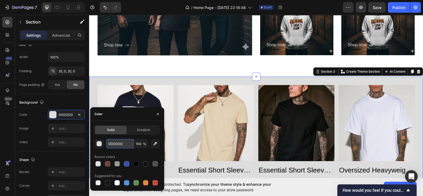
click at [118, 144] on input "DDDDDD" at bounding box center [120, 144] width 28 height 10
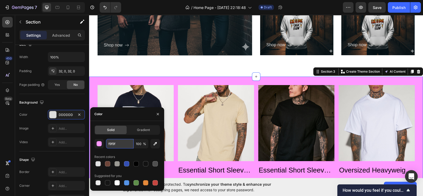
type input "f9f9f9"
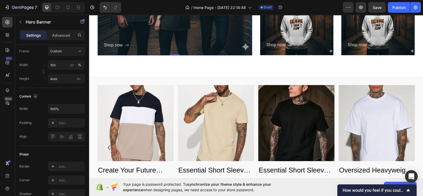
scroll to position [0, 0]
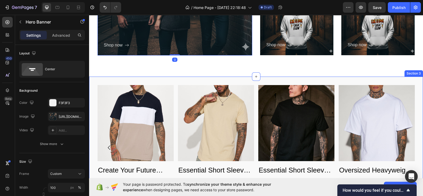
click at [173, 85] on div "Product Images Youth baseball cap Product Title Tk 3,230.50 Product Price Produ…" at bounding box center [256, 148] width 334 height 143
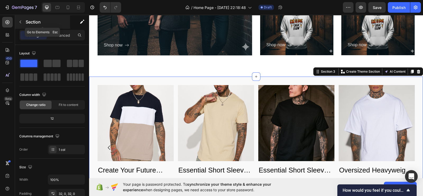
click at [22, 23] on icon "button" at bounding box center [20, 22] width 4 height 4
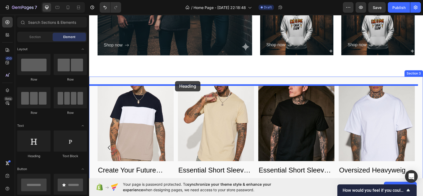
drag, startPoint x: 123, startPoint y: 164, endPoint x: 175, endPoint y: 81, distance: 98.2
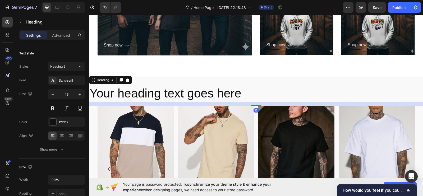
click at [211, 88] on h2 "Your heading text goes here" at bounding box center [256, 93] width 334 height 17
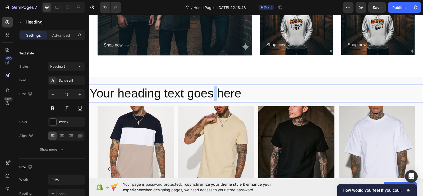
click at [211, 88] on p "Your heading text goes here" at bounding box center [256, 94] width 333 height 16
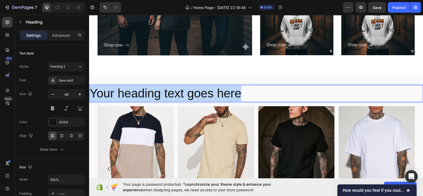
click at [211, 88] on p "Your heading text goes here" at bounding box center [256, 94] width 333 height 16
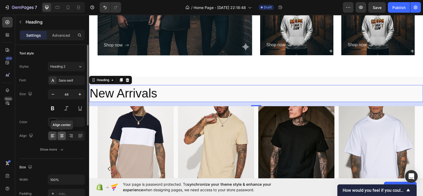
click at [64, 135] on icon at bounding box center [61, 135] width 5 height 5
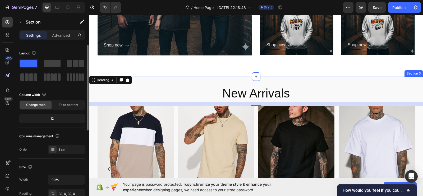
click at [231, 83] on div "New Arrivals Heading 16 Product Images Youth baseball cap Product Title Tk 3,23…" at bounding box center [256, 159] width 334 height 164
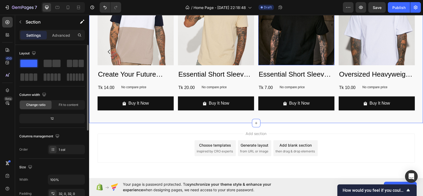
scroll to position [476, 0]
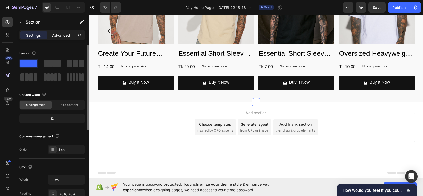
click at [57, 35] on p "Advanced" at bounding box center [61, 36] width 18 height 6
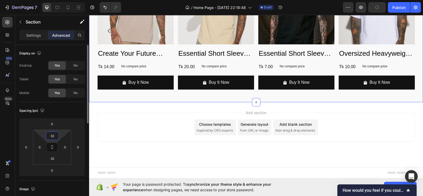
click at [55, 139] on input "32" at bounding box center [52, 136] width 11 height 8
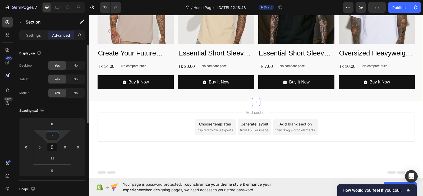
scroll to position [468, 0]
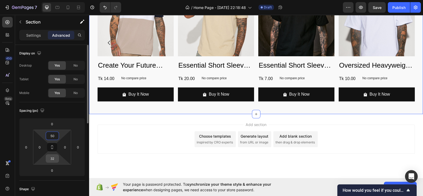
type input "50"
click at [54, 159] on input "32" at bounding box center [52, 159] width 11 height 8
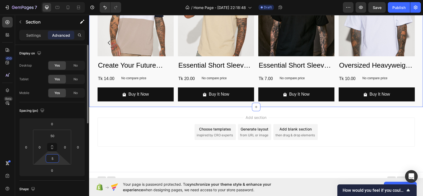
type input "50"
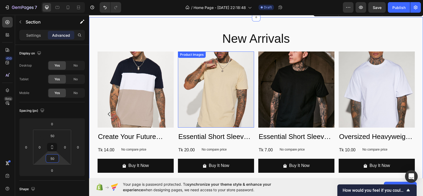
scroll to position [318, 0]
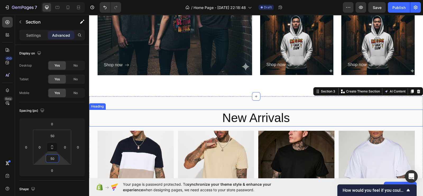
click at [253, 122] on p "New Arrivals" at bounding box center [256, 118] width 333 height 16
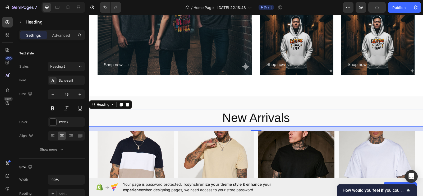
click at [58, 40] on div "Settings Advanced" at bounding box center [52, 35] width 66 height 11
click at [60, 34] on p "Advanced" at bounding box center [61, 36] width 18 height 6
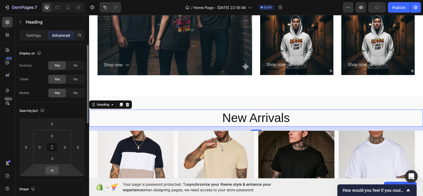
click at [50, 173] on input "16" at bounding box center [52, 171] width 11 height 8
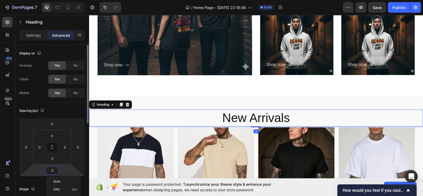
type input "30"
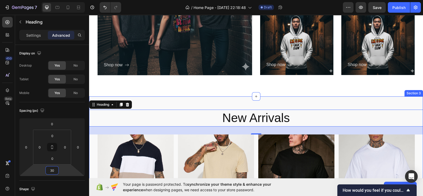
click at [192, 102] on div "New Arrivals Heading 30 Product Images Youth baseball cap Product Title Tk 3,23…" at bounding box center [256, 185] width 334 height 177
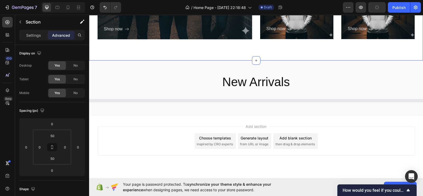
scroll to position [354, 0]
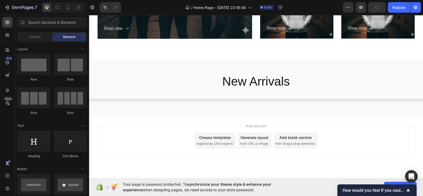
click at [212, 140] on div "Choose templates" at bounding box center [215, 138] width 32 height 6
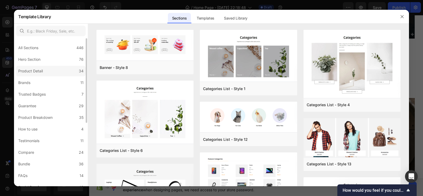
click at [45, 71] on label "Product Detail 34" at bounding box center [51, 71] width 70 height 11
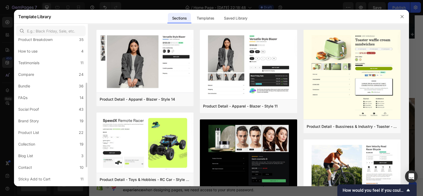
scroll to position [111, 0]
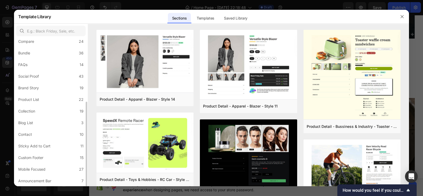
click at [48, 103] on label "Product List 22" at bounding box center [51, 99] width 70 height 11
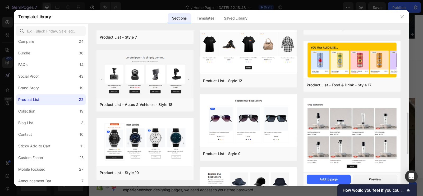
scroll to position [301, 0]
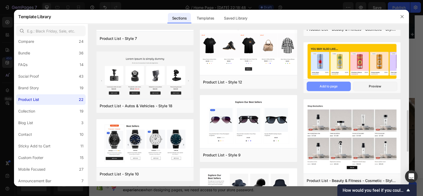
click at [326, 87] on div "Add to page" at bounding box center [329, 86] width 18 height 5
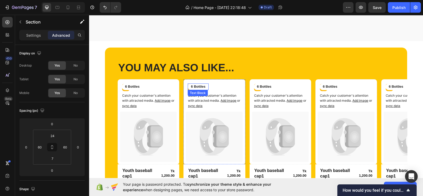
scroll to position [599, 0]
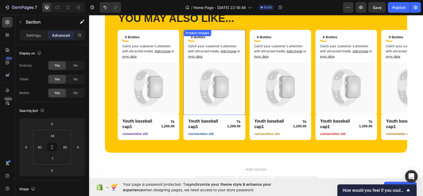
click at [208, 102] on icon at bounding box center [207, 88] width 14 height 34
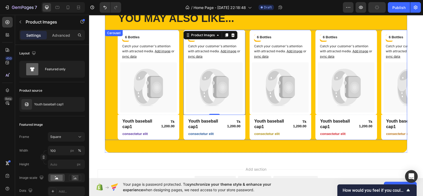
click at [182, 48] on div "Catch your customer's attention with attracted media. Add image or sync data Pr…" at bounding box center [263, 85] width 290 height 110
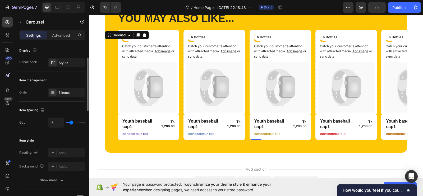
scroll to position [0, 0]
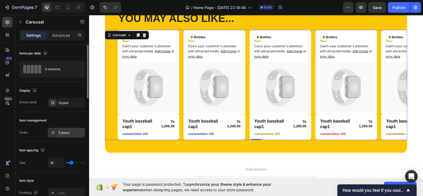
click at [60, 132] on div "5 items" at bounding box center [71, 133] width 25 height 5
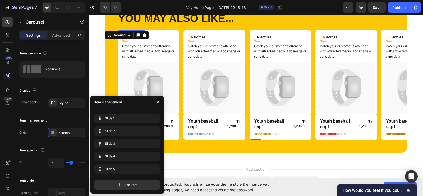
click at [154, 79] on icon at bounding box center [156, 87] width 13 height 21
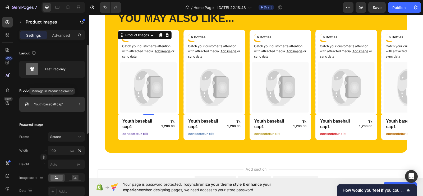
click at [48, 109] on div "Youth baseball cap1" at bounding box center [52, 104] width 66 height 15
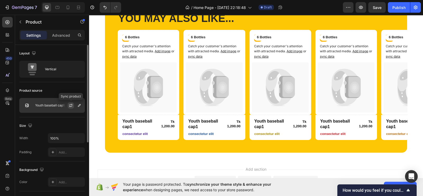
click at [71, 105] on icon "button" at bounding box center [71, 105] width 4 height 4
click at [79, 106] on icon "button" at bounding box center [79, 105] width 3 height 3
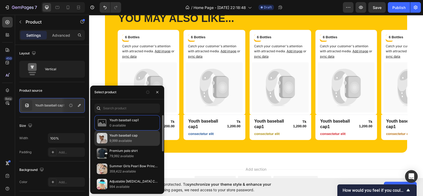
click at [109, 142] on div "Youth baseball cap 9,999 available" at bounding box center [127, 138] width 66 height 15
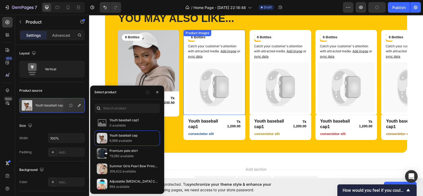
click at [219, 83] on icon at bounding box center [222, 87] width 13 height 21
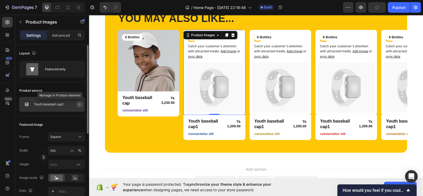
drag, startPoint x: 82, startPoint y: 104, endPoint x: 3, endPoint y: 82, distance: 82.1
click at [82, 104] on button "button" at bounding box center [79, 104] width 6 height 6
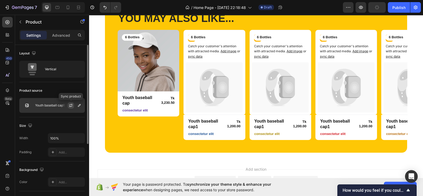
click at [71, 106] on icon "button" at bounding box center [71, 105] width 4 height 4
click at [79, 106] on icon "button" at bounding box center [79, 105] width 4 height 4
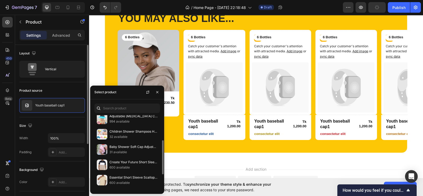
scroll to position [87, 0]
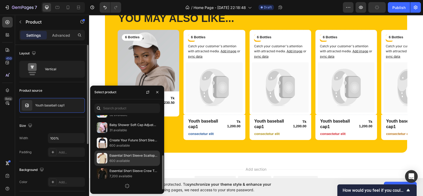
click at [124, 164] on div "Essential Short Sleeve Scallop Crew Tee - Tan 600 available" at bounding box center [127, 158] width 66 height 15
click at [143, 154] on p "Essential Short Sleeve Scallop Crew Tee - Tan" at bounding box center [134, 155] width 48 height 5
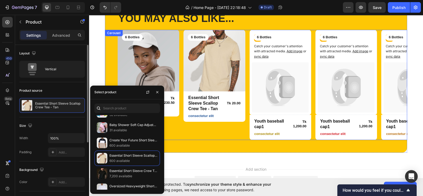
click at [210, 134] on div "Product Images 6 Bottles Text Block Row Essential Short Sleeve Scallop Crew Tee…" at bounding box center [215, 85] width 62 height 110
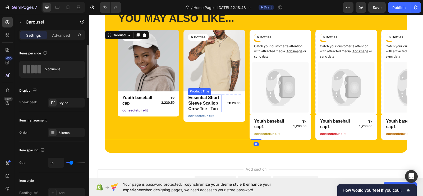
click at [207, 106] on h1 "Essential Short Sleeve Scallop Crew Tee - Tan" at bounding box center [205, 103] width 34 height 17
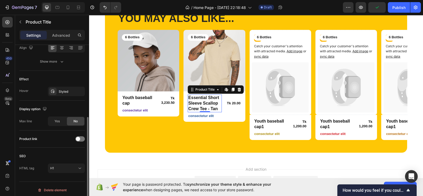
scroll to position [123, 0]
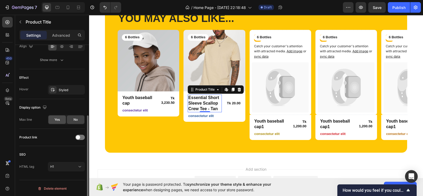
click at [58, 119] on span "Yes" at bounding box center [57, 120] width 5 height 5
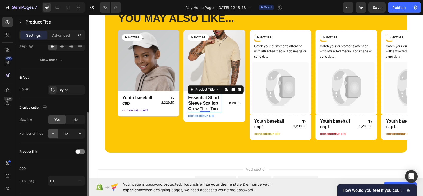
click at [51, 136] on button "button" at bounding box center [53, 134] width 10 height 10
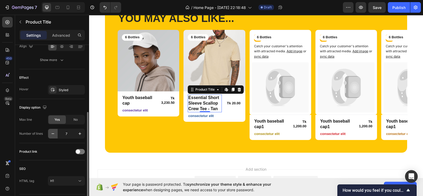
click at [51, 136] on button "button" at bounding box center [53, 134] width 10 height 10
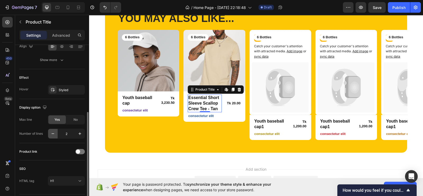
click at [51, 136] on button "button" at bounding box center [53, 134] width 10 height 10
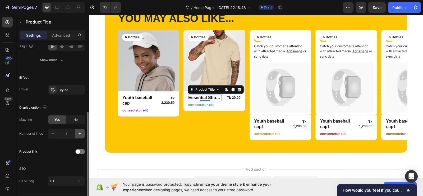
click at [80, 133] on icon "button" at bounding box center [79, 133] width 5 height 5
type input "2"
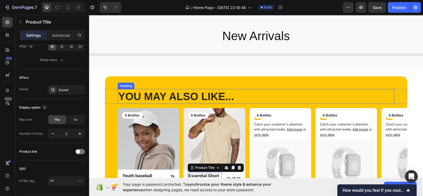
scroll to position [399, 0]
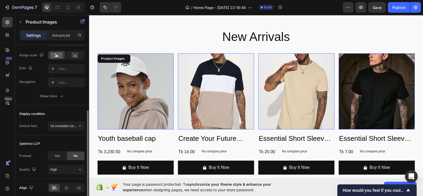
click at [98, 89] on img at bounding box center [136, 91] width 76 height 76
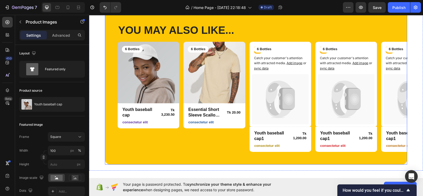
scroll to position [543, 0]
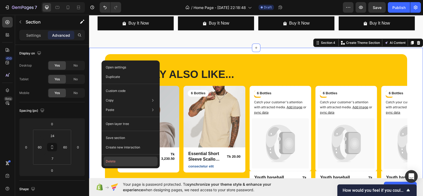
drag, startPoint x: 112, startPoint y: 161, endPoint x: 87, endPoint y: 49, distance: 114.2
click at [112, 161] on button "Delete" at bounding box center [131, 162] width 54 height 10
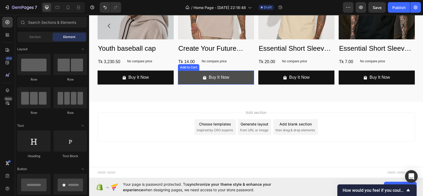
scroll to position [489, 0]
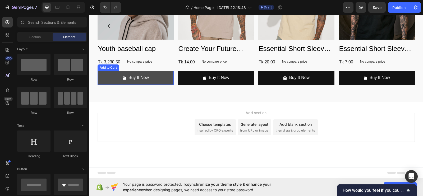
click at [161, 77] on button "Buy It Now" at bounding box center [136, 78] width 76 height 14
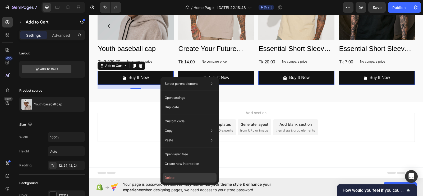
click at [175, 177] on button "Delete" at bounding box center [190, 178] width 54 height 10
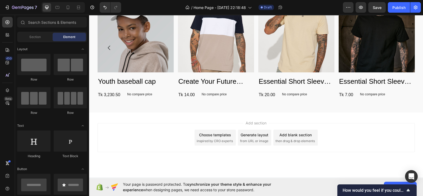
scroll to position [466, 0]
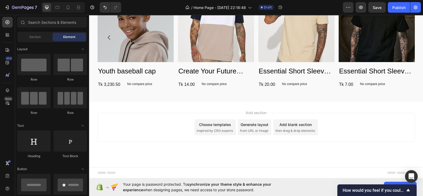
click at [295, 129] on span "then drag & drop elements" at bounding box center [295, 131] width 39 height 5
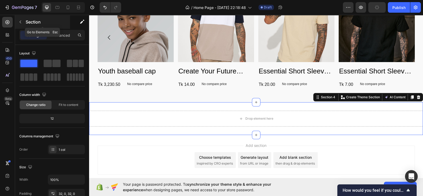
click at [24, 20] on button "button" at bounding box center [20, 22] width 8 height 8
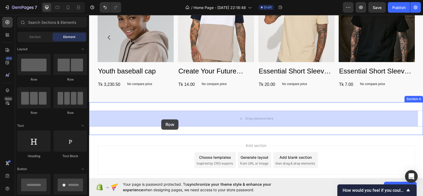
drag, startPoint x: 125, startPoint y: 117, endPoint x: 161, endPoint y: 120, distance: 36.3
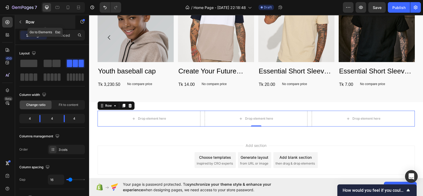
click at [21, 22] on icon "button" at bounding box center [20, 22] width 4 height 4
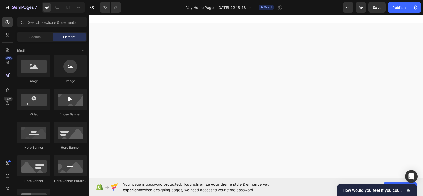
scroll to position [211, 0]
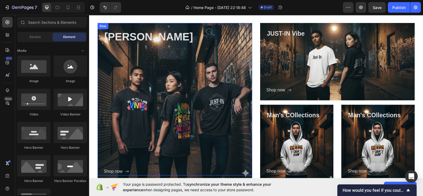
click at [181, 69] on div "Vivid Vibe Heading Shop now Button" at bounding box center [178, 102] width 148 height 146
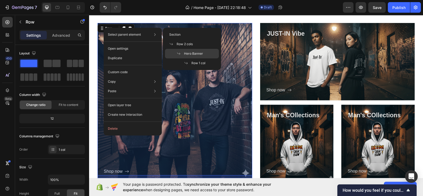
click at [189, 51] on span "Hero Banner" at bounding box center [193, 53] width 19 height 5
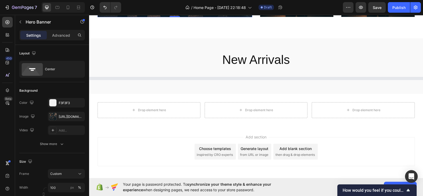
scroll to position [376, 0]
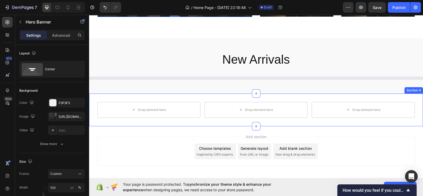
click at [195, 98] on div "Drop element here Drop element here Drop element here Row Section 4" at bounding box center [256, 110] width 334 height 33
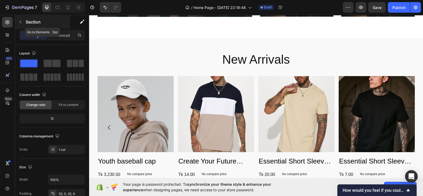
click at [20, 25] on button "button" at bounding box center [20, 22] width 8 height 8
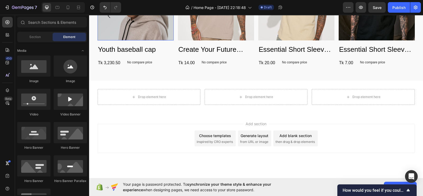
scroll to position [499, 0]
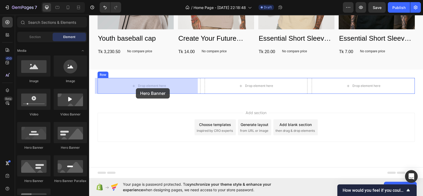
drag, startPoint x: 119, startPoint y: 152, endPoint x: 136, endPoint y: 88, distance: 66.2
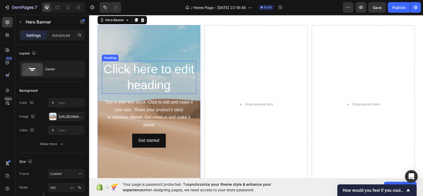
scroll to position [548, 0]
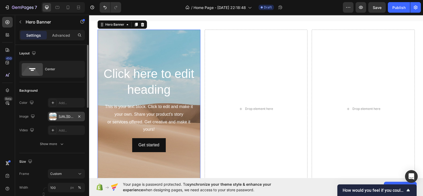
click at [65, 119] on div "[URL][DOMAIN_NAME]" at bounding box center [66, 117] width 15 height 5
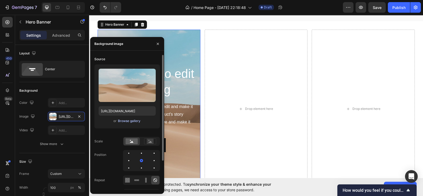
click at [132, 120] on div "Browse gallery" at bounding box center [129, 121] width 22 height 5
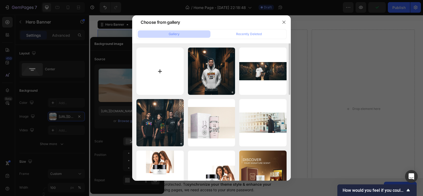
click at [153, 69] on input "file" at bounding box center [160, 71] width 47 height 47
type input "C:\fakepath\Untitled design (37).png"
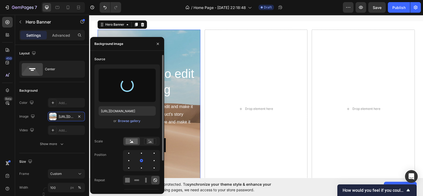
click at [104, 125] on div "https://cdn.shopify.com/s/files/1/2005/9307/files/background_settings.jpg or Br…" at bounding box center [127, 97] width 66 height 64
type input "https://cdn.shopify.com/s/files/1/0623/3171/5647/files/gempages_585288569195594…"
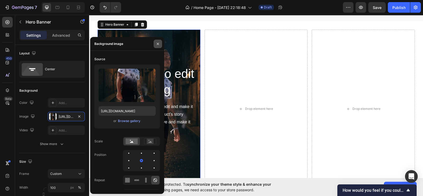
click at [157, 44] on icon "button" at bounding box center [158, 44] width 4 height 4
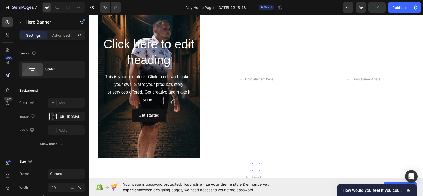
scroll to position [477, 0]
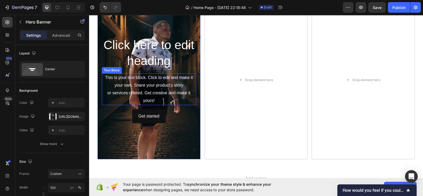
click at [139, 87] on div "This is your text block. Click to edit and make it your own. Share your product…" at bounding box center [149, 89] width 94 height 31
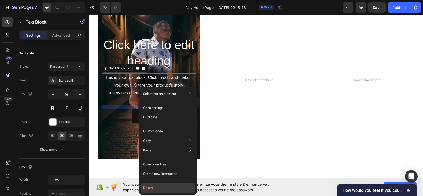
click at [147, 191] on button "Delete" at bounding box center [168, 188] width 54 height 10
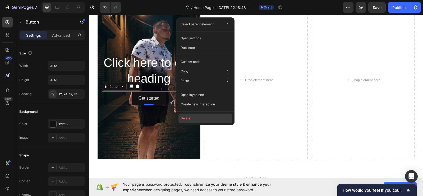
click at [188, 116] on button "Delete" at bounding box center [206, 119] width 54 height 10
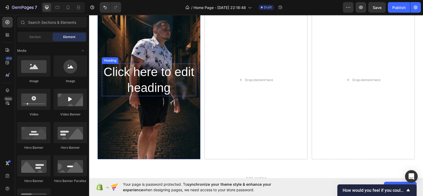
click at [164, 91] on h2 "Click here to edit heading" at bounding box center [149, 80] width 94 height 33
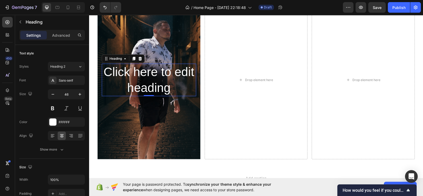
click at [129, 80] on h2 "Click here to edit heading" at bounding box center [149, 80] width 94 height 33
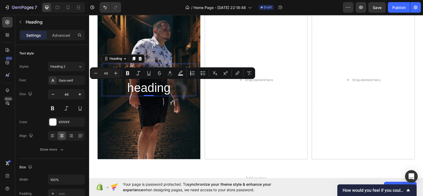
scroll to position [461, 0]
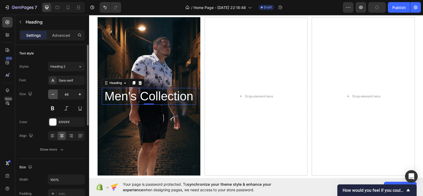
click at [53, 95] on icon "button" at bounding box center [52, 94] width 5 height 5
click at [52, 92] on icon "button" at bounding box center [52, 94] width 5 height 5
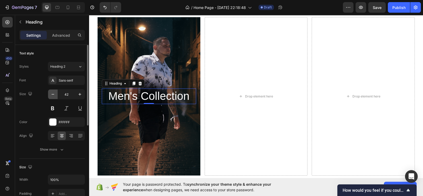
click at [52, 92] on icon "button" at bounding box center [52, 94] width 5 height 5
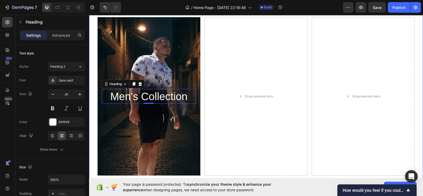
type input "40"
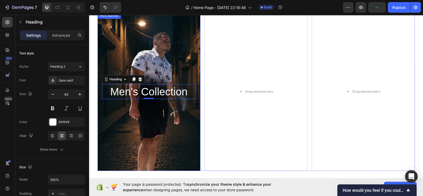
scroll to position [456, 0]
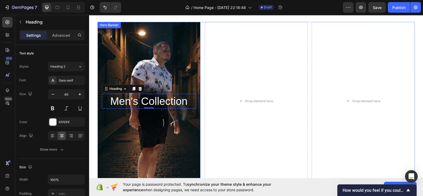
click at [129, 29] on div "Men's Collection Heading 0 Hero Banner" at bounding box center [149, 101] width 103 height 159
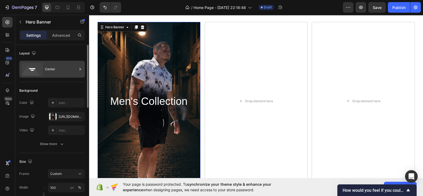
click at [47, 72] on div "Center" at bounding box center [61, 69] width 32 height 12
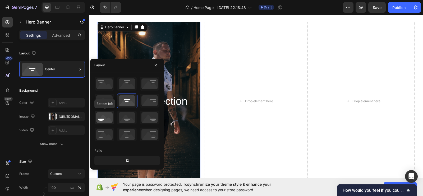
click at [108, 118] on icon at bounding box center [105, 118] width 20 height 14
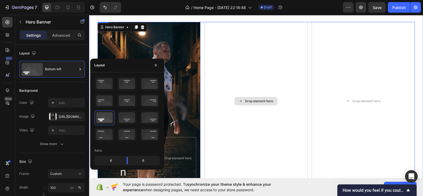
click at [234, 87] on div "Drop element here" at bounding box center [256, 101] width 103 height 159
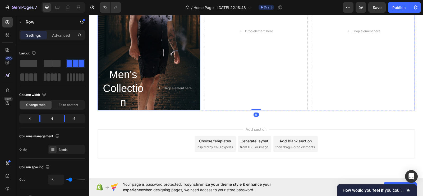
scroll to position [532, 0]
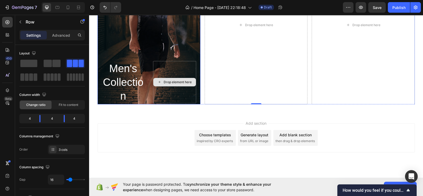
click at [171, 69] on div "Drop element here" at bounding box center [174, 82] width 43 height 42
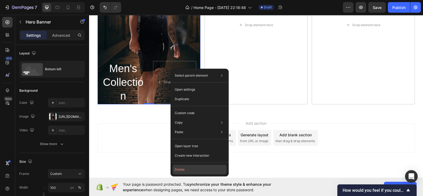
drag, startPoint x: 179, startPoint y: 173, endPoint x: 96, endPoint y: 141, distance: 88.6
click at [179, 172] on button "Delete" at bounding box center [200, 170] width 54 height 10
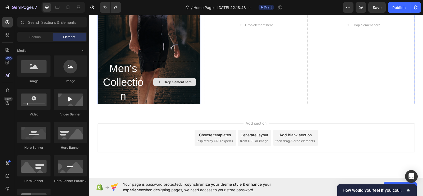
click at [163, 62] on div "Drop element here" at bounding box center [174, 82] width 43 height 42
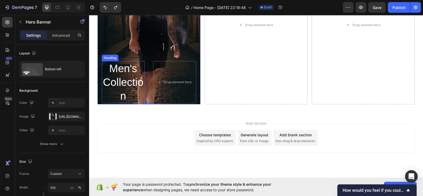
click at [131, 75] on h2 "Men's Collection" at bounding box center [123, 82] width 43 height 42
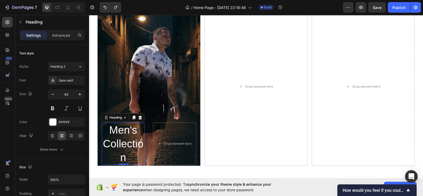
scroll to position [469, 0]
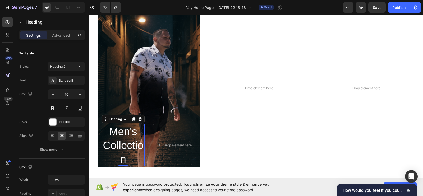
click at [157, 107] on div "Background Image" at bounding box center [149, 88] width 103 height 159
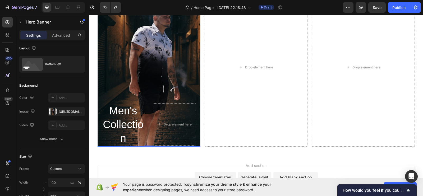
scroll to position [492, 0]
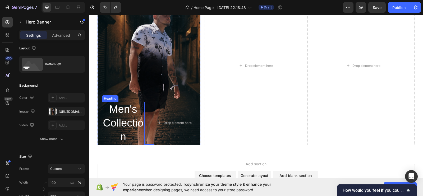
click at [122, 115] on h2 "Men's Collection" at bounding box center [123, 123] width 43 height 42
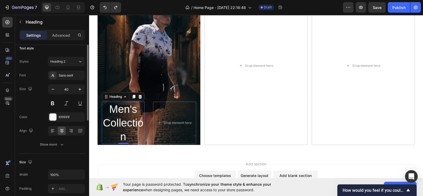
scroll to position [0, 0]
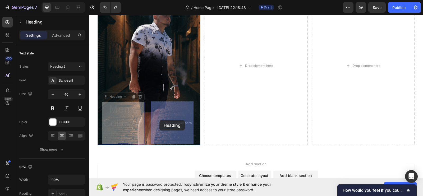
drag, startPoint x: 105, startPoint y: 97, endPoint x: 160, endPoint y: 120, distance: 60.0
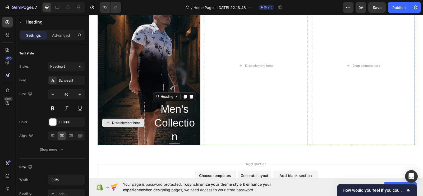
click at [118, 111] on div "Drop element here" at bounding box center [123, 123] width 43 height 42
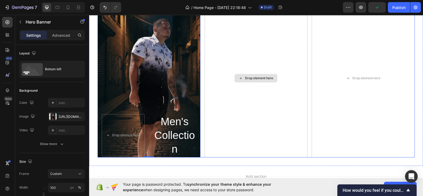
scroll to position [603, 0]
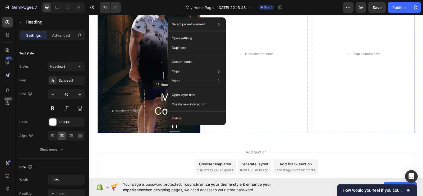
click at [146, 95] on div "Drop element here Men's Collection Heading 0" at bounding box center [149, 111] width 103 height 44
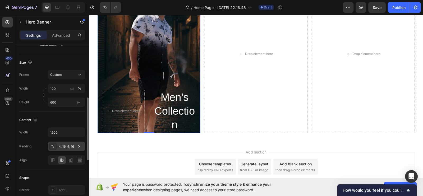
scroll to position [132, 0]
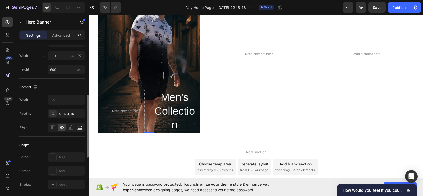
click at [78, 126] on icon at bounding box center [79, 127] width 5 height 5
click at [70, 129] on icon at bounding box center [71, 129] width 5 height 0
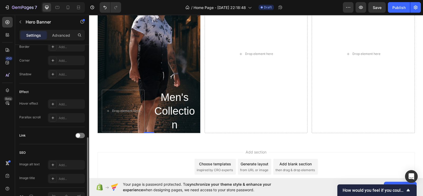
scroll to position [273, 0]
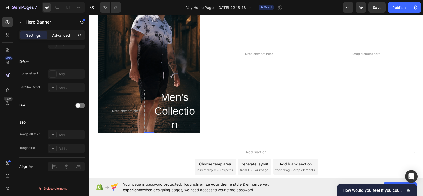
click at [59, 35] on p "Advanced" at bounding box center [61, 36] width 18 height 6
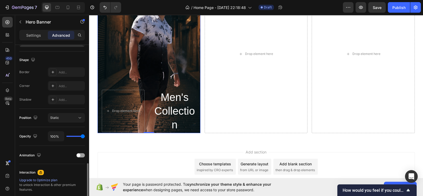
scroll to position [169, 0]
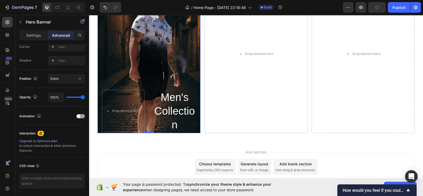
click at [145, 121] on div "Drop element here Men's Collection Heading" at bounding box center [149, 111] width 103 height 44
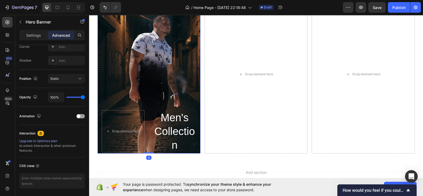
scroll to position [581, 0]
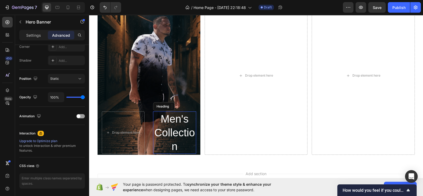
click at [171, 134] on h2 "Men's Collection" at bounding box center [174, 133] width 43 height 42
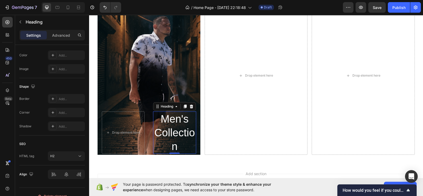
scroll to position [0, 0]
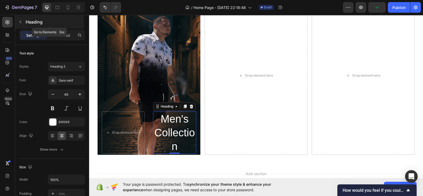
click at [22, 19] on button "button" at bounding box center [20, 22] width 8 height 8
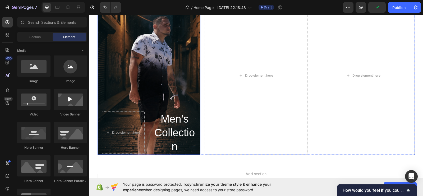
click at [150, 95] on div "Background Image" at bounding box center [149, 75] width 103 height 159
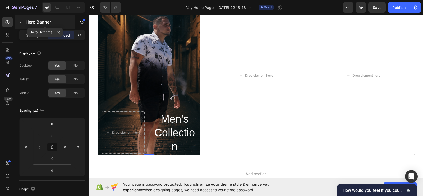
click at [19, 20] on icon "button" at bounding box center [20, 22] width 4 height 4
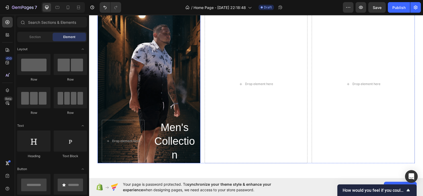
scroll to position [532, 0]
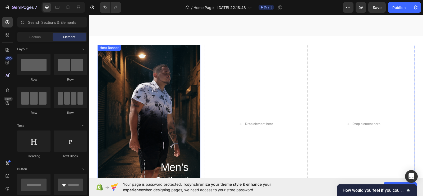
click at [128, 160] on div "Drop element here" at bounding box center [123, 181] width 43 height 42
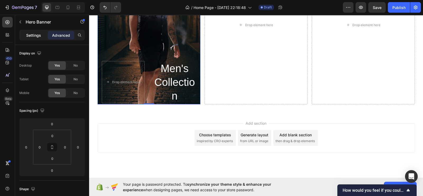
click at [27, 34] on p "Settings" at bounding box center [33, 36] width 15 height 6
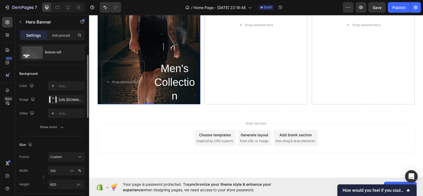
scroll to position [20, 0]
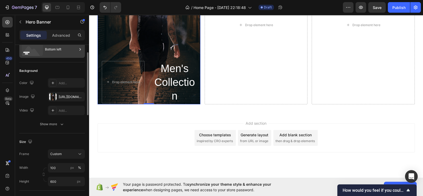
click at [53, 53] on div "Bottom left" at bounding box center [61, 49] width 32 height 12
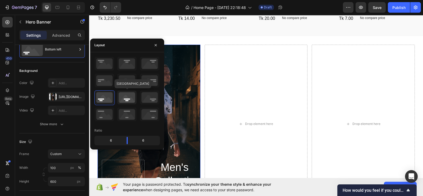
click at [131, 98] on icon at bounding box center [127, 98] width 20 height 14
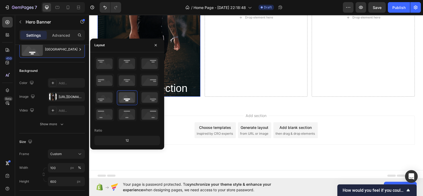
scroll to position [642, 0]
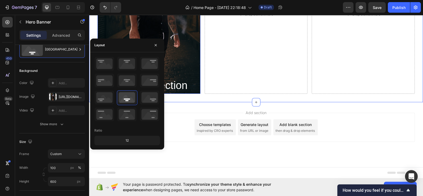
click at [195, 102] on div "Men's Collection Heading Hero Banner 0 Drop element here Drop element here Row …" at bounding box center [256, 15] width 334 height 176
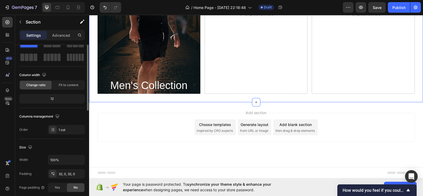
scroll to position [0, 0]
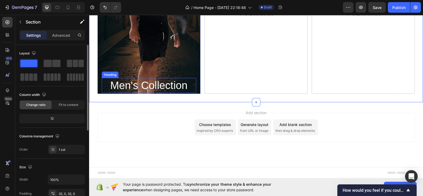
click at [157, 87] on h2 "Men's Collection" at bounding box center [149, 85] width 94 height 15
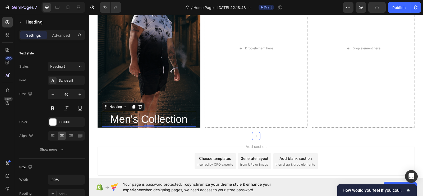
scroll to position [607, 0]
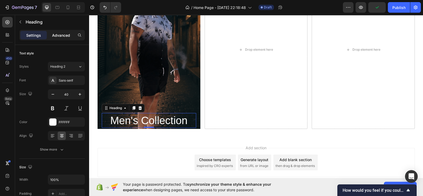
click at [64, 38] on p "Advanced" at bounding box center [61, 36] width 18 height 6
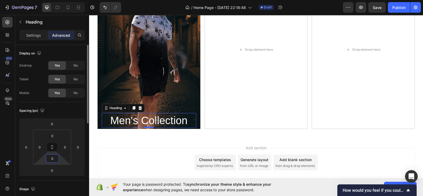
click at [51, 160] on input "0" at bounding box center [52, 159] width 11 height 8
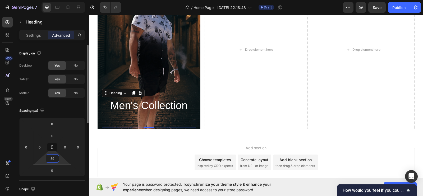
type input "60"
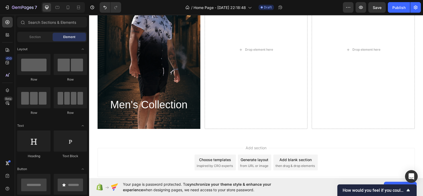
click at [115, 152] on div "Add section Choose templates inspired by CRO experts Generate layout from URL o…" at bounding box center [257, 162] width 318 height 29
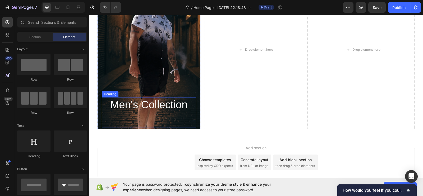
click at [136, 111] on h2 "Men's Collection" at bounding box center [149, 104] width 94 height 15
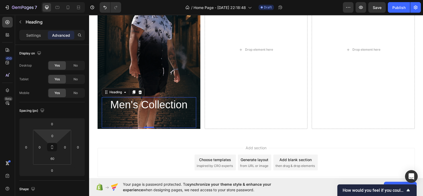
scroll to position [136, 0]
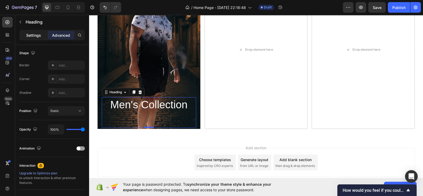
click at [34, 33] on p "Settings" at bounding box center [33, 36] width 15 height 6
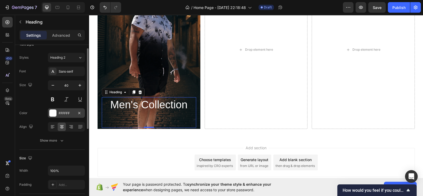
scroll to position [8, 0]
click at [53, 129] on icon at bounding box center [52, 127] width 5 height 5
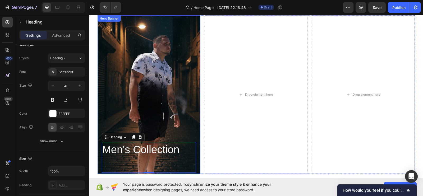
scroll to position [561, 0]
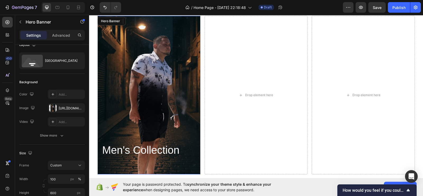
click at [136, 91] on div "Background Image" at bounding box center [149, 95] width 103 height 159
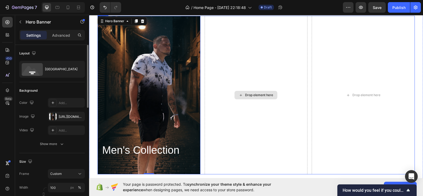
scroll to position [539, 0]
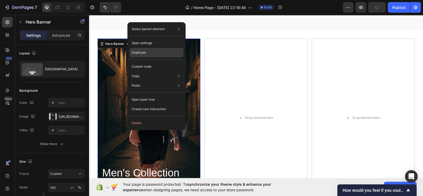
drag, startPoint x: 147, startPoint y: 51, endPoint x: 63, endPoint y: 51, distance: 83.6
click at [147, 51] on div "Duplicate" at bounding box center [157, 53] width 54 height 10
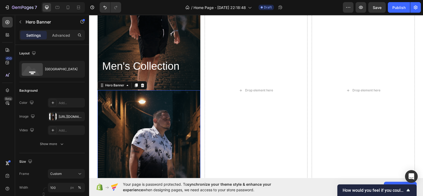
scroll to position [640, 0]
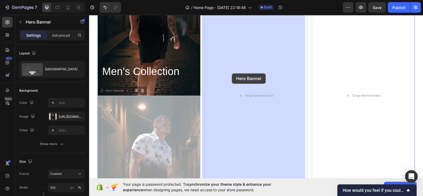
drag, startPoint x: 101, startPoint y: 92, endPoint x: 233, endPoint y: 73, distance: 132.9
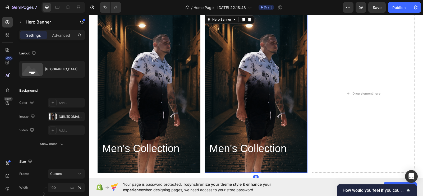
scroll to position [515, 0]
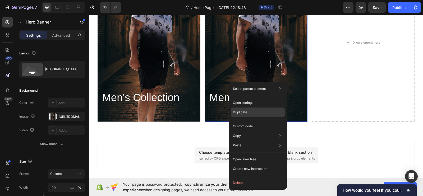
click at [248, 113] on div "Duplicate" at bounding box center [258, 113] width 54 height 10
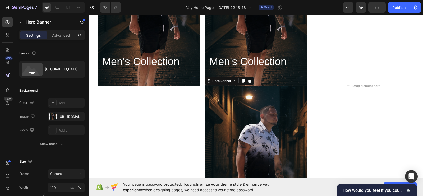
scroll to position [543, 0]
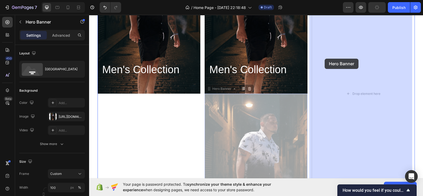
drag, startPoint x: 206, startPoint y: 89, endPoint x: 329, endPoint y: 57, distance: 126.6
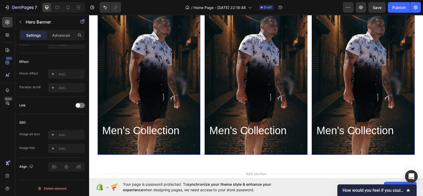
scroll to position [578, 0]
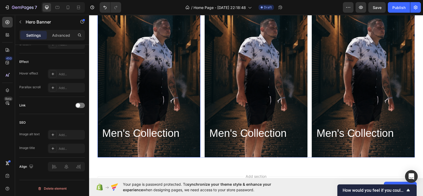
click at [152, 120] on div "Background Image" at bounding box center [149, 78] width 103 height 159
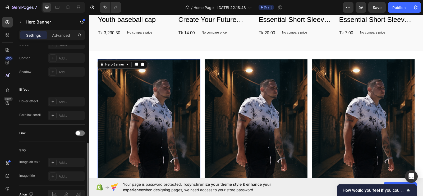
scroll to position [273, 0]
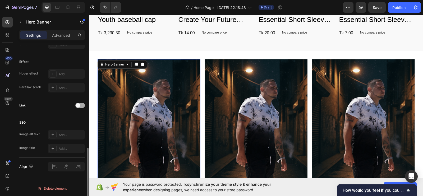
click at [79, 105] on span at bounding box center [78, 105] width 4 height 4
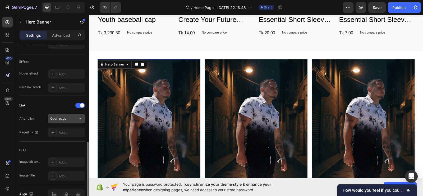
click at [58, 120] on span "Open page" at bounding box center [58, 118] width 16 height 5
click at [41, 110] on div "Link After click Open page Page/link Add..." at bounding box center [52, 119] width 66 height 36
click at [67, 121] on button "Open page" at bounding box center [66, 119] width 37 height 10
click at [37, 112] on div "Link After click Open page Page/link Add..." at bounding box center [52, 119] width 66 height 36
click at [68, 131] on div "Add..." at bounding box center [71, 132] width 25 height 5
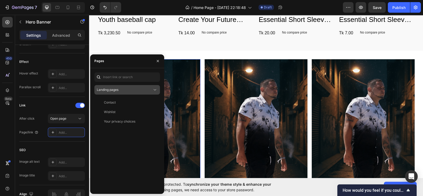
click at [143, 92] on div "Landing pages" at bounding box center [125, 90] width 56 height 5
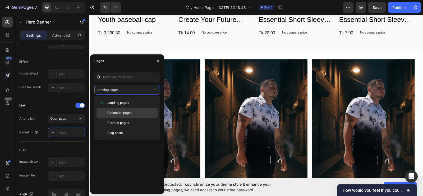
click at [124, 114] on span "Collection pages" at bounding box center [119, 113] width 25 height 5
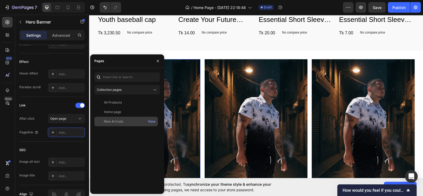
click at [122, 123] on div "New Arrivals" at bounding box center [113, 121] width 19 height 5
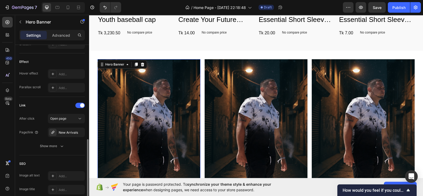
click at [60, 156] on div "SEO Image alt text Add... Image title Add..." at bounding box center [52, 178] width 66 height 44
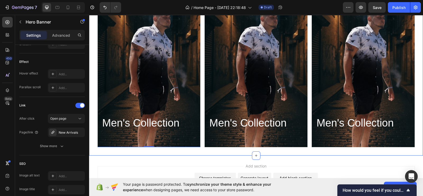
scroll to position [616, 0]
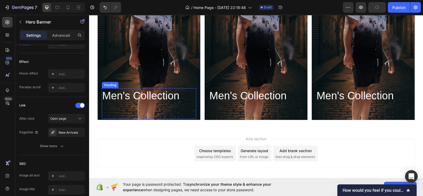
click at [144, 97] on h2 "Men's Collection" at bounding box center [149, 95] width 94 height 15
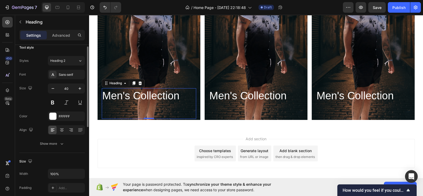
scroll to position [0, 0]
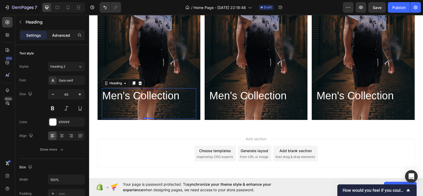
click at [63, 37] on p "Advanced" at bounding box center [61, 36] width 18 height 6
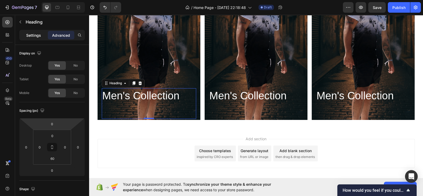
click at [37, 38] on p "Settings" at bounding box center [33, 36] width 15 height 6
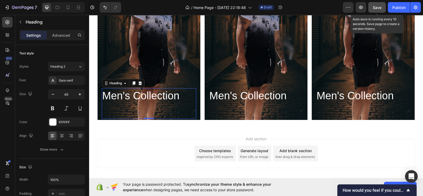
click at [379, 4] on button "Save" at bounding box center [377, 7] width 17 height 11
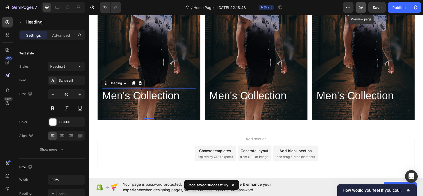
click at [359, 9] on icon "button" at bounding box center [361, 7] width 5 height 5
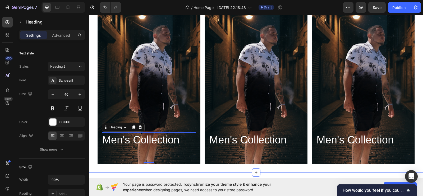
scroll to position [571, 0]
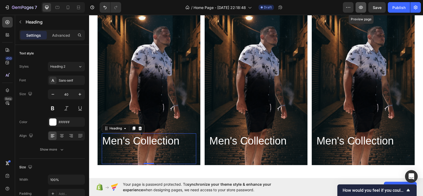
click at [363, 8] on icon "button" at bounding box center [361, 7] width 5 height 5
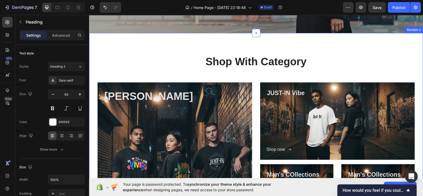
scroll to position [155, 0]
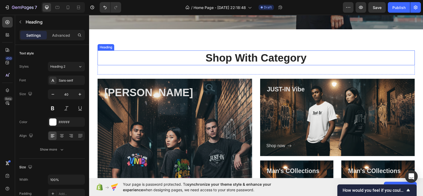
click at [179, 58] on h2 "Shop With Category" at bounding box center [257, 58] width 318 height 15
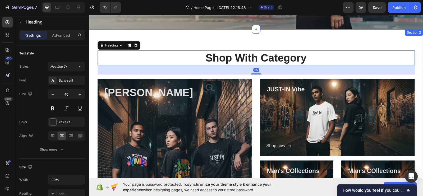
click at [189, 34] on div "Shop With Category Heading 35 Row Vivid Vibe Heading Shop now Button Row Hero B…" at bounding box center [256, 144] width 334 height 230
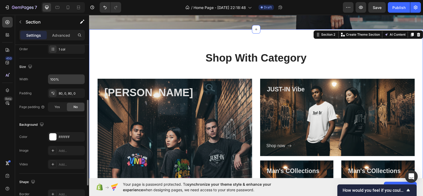
scroll to position [103, 0]
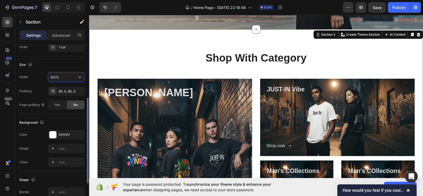
click at [66, 79] on input "100%" at bounding box center [66, 78] width 37 height 10
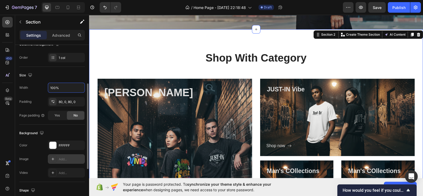
scroll to position [84, 0]
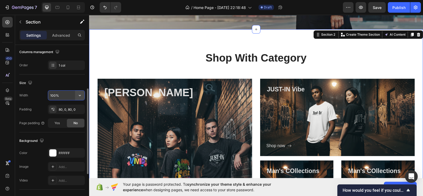
click at [82, 96] on icon "button" at bounding box center [79, 95] width 5 height 5
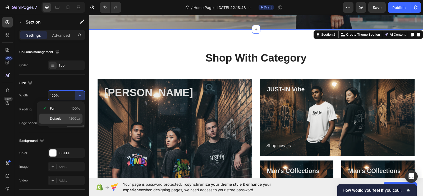
click at [66, 119] on p "Default 1200px" at bounding box center [65, 118] width 30 height 5
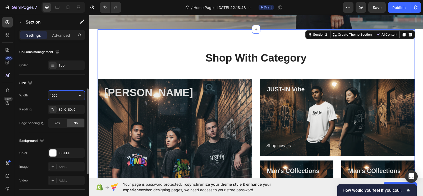
click at [57, 95] on input "1200" at bounding box center [66, 96] width 37 height 10
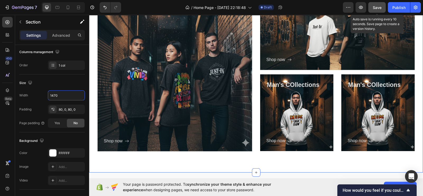
scroll to position [349, 0]
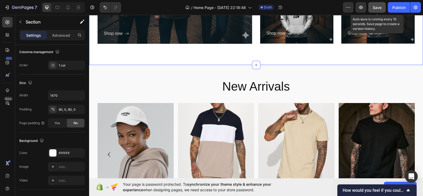
click at [384, 8] on button "Save" at bounding box center [377, 7] width 17 height 11
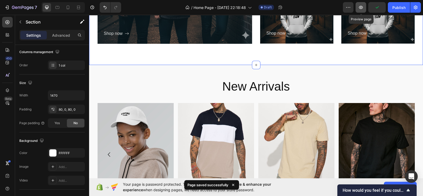
click at [363, 8] on icon "button" at bounding box center [361, 7] width 5 height 5
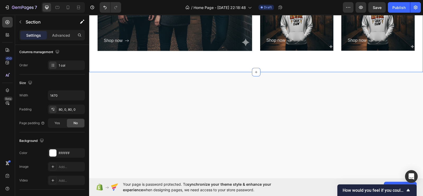
scroll to position [165, 0]
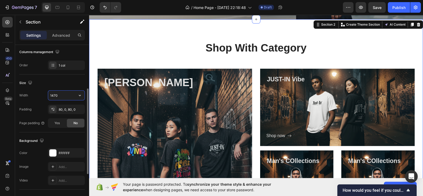
click at [64, 96] on input "1470" at bounding box center [66, 96] width 37 height 10
click at [63, 82] on div "Size" at bounding box center [52, 83] width 66 height 8
click at [82, 95] on icon "button" at bounding box center [79, 95] width 5 height 5
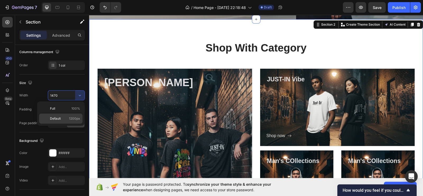
click at [73, 116] on div "Default 1200px" at bounding box center [60, 119] width 43 height 10
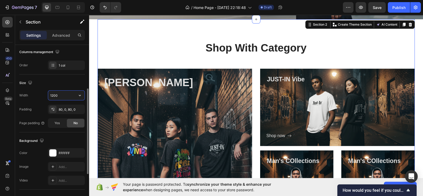
click at [59, 97] on input "1200" at bounding box center [66, 96] width 37 height 10
click at [67, 110] on div "80, 0, 80, 0" at bounding box center [66, 109] width 15 height 5
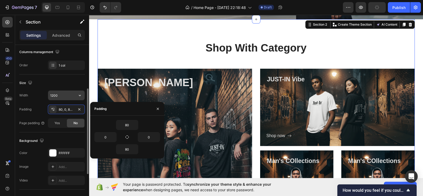
click at [53, 95] on input "1200" at bounding box center [66, 96] width 37 height 10
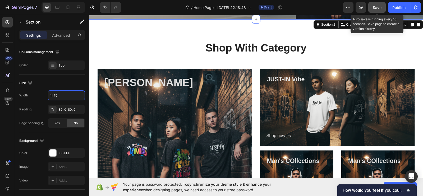
type input "1470"
click at [384, 7] on button "Save" at bounding box center [377, 7] width 17 height 11
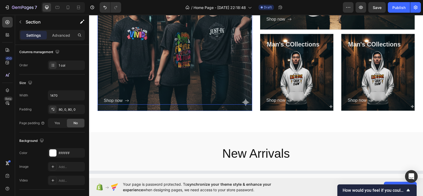
scroll to position [295, 0]
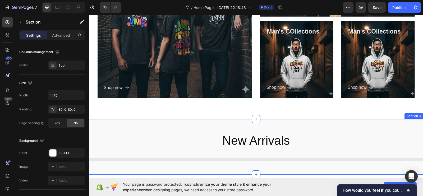
click at [184, 128] on div "New Arrivals Heading Product List Section 3" at bounding box center [256, 147] width 334 height 56
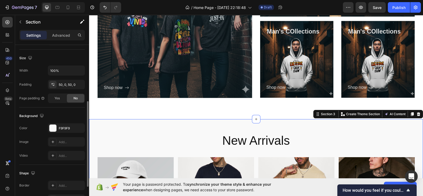
scroll to position [109, 0]
click at [56, 73] on input "100%" at bounding box center [66, 71] width 37 height 10
click at [74, 68] on input "100%" at bounding box center [66, 71] width 37 height 10
click at [78, 71] on icon "button" at bounding box center [79, 70] width 5 height 5
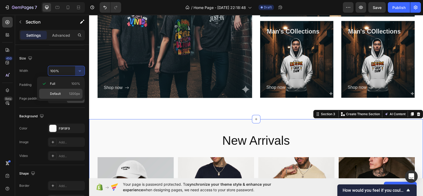
click at [57, 96] on span "Default" at bounding box center [55, 94] width 11 height 5
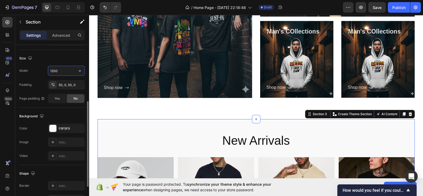
click at [60, 70] on input "1200" at bounding box center [66, 71] width 37 height 10
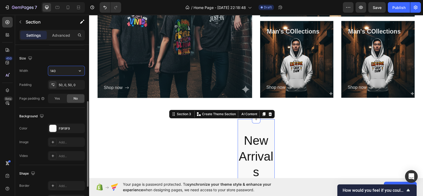
type input "1470"
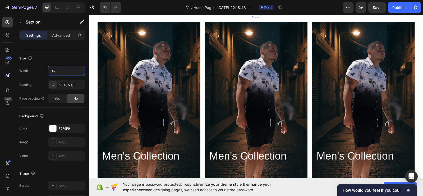
scroll to position [492, 0]
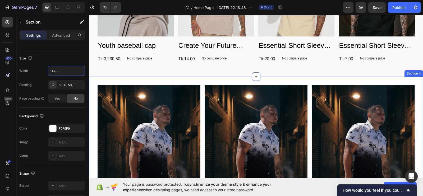
click at [201, 78] on div "Men's Collection Heading Hero Banner Men's Collection Heading Hero Banner Men's…" at bounding box center [256, 165] width 334 height 176
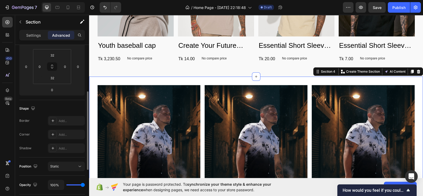
scroll to position [87, 0]
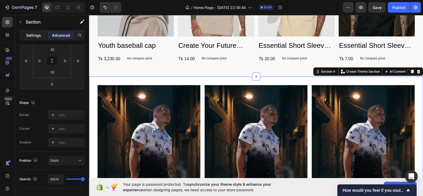
click at [31, 35] on p "Settings" at bounding box center [33, 36] width 15 height 6
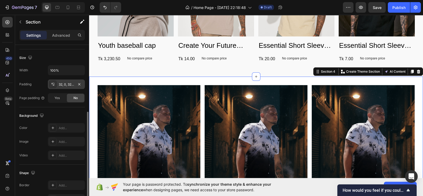
scroll to position [117, 0]
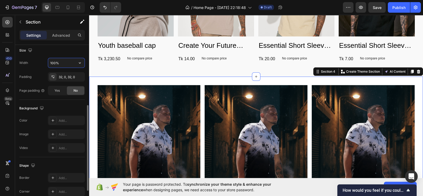
click at [56, 65] on input "100%" at bounding box center [66, 63] width 37 height 10
click at [79, 60] on icon "button" at bounding box center [79, 62] width 5 height 5
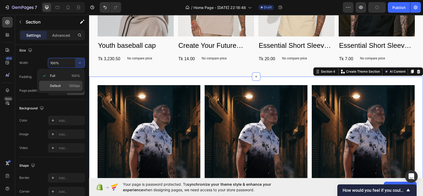
click at [64, 87] on p "Default 1200px" at bounding box center [65, 86] width 30 height 5
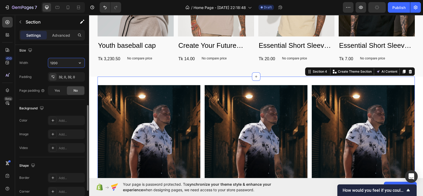
click at [56, 64] on input "1200" at bounding box center [66, 63] width 37 height 10
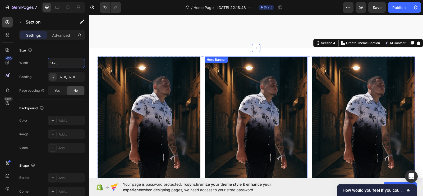
scroll to position [520, 0]
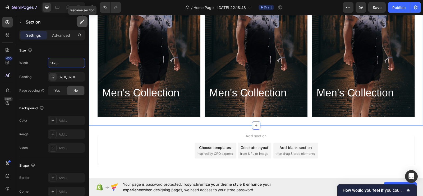
type input "1470"
click at [83, 22] on icon "button" at bounding box center [82, 21] width 5 height 5
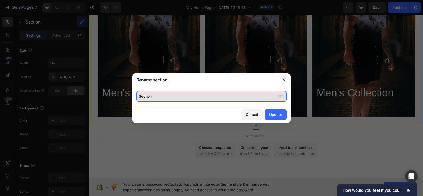
click at [151, 96] on input "Section" at bounding box center [212, 96] width 150 height 11
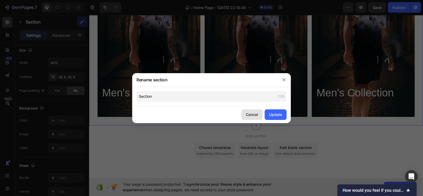
click at [255, 116] on div "Cancel" at bounding box center [252, 115] width 12 height 6
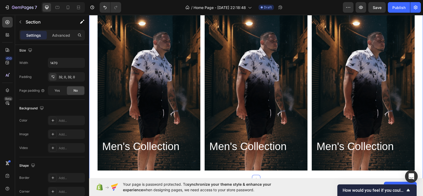
scroll to position [393, 0]
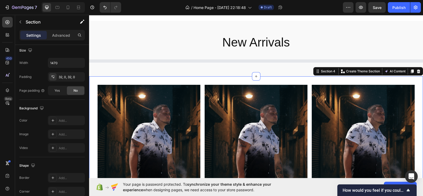
click at [377, 7] on span "Save" at bounding box center [377, 7] width 9 height 4
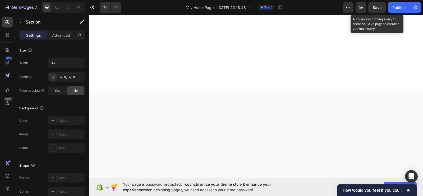
scroll to position [622, 0]
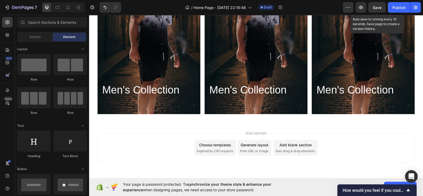
click at [286, 146] on div "Add blank section" at bounding box center [296, 145] width 32 height 6
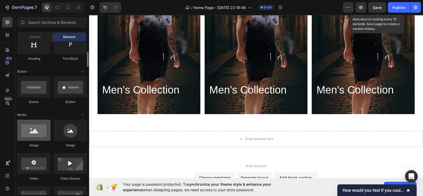
scroll to position [98, 0]
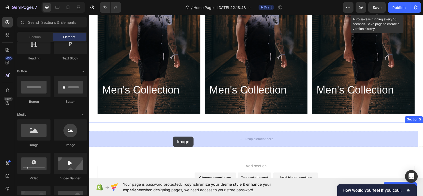
drag, startPoint x: 124, startPoint y: 147, endPoint x: 175, endPoint y: 137, distance: 51.9
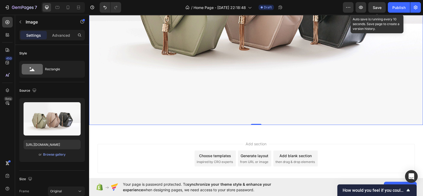
scroll to position [882, 0]
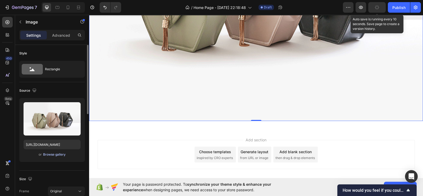
click at [49, 154] on div "Browse gallery" at bounding box center [54, 154] width 22 height 5
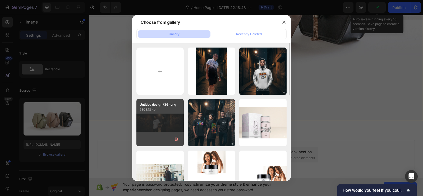
click at [172, 118] on div "Untitled design (36).png 5303.18 kb" at bounding box center [160, 122] width 47 height 47
type input "[URL][DOMAIN_NAME]"
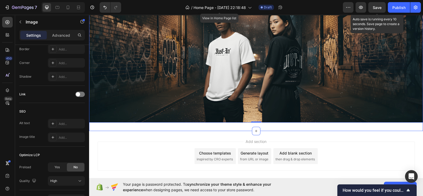
scroll to position [785, 0]
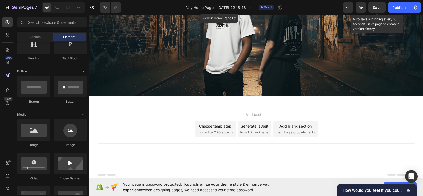
click at [283, 127] on div "Add blank section then drag & drop elements" at bounding box center [296, 129] width 44 height 16
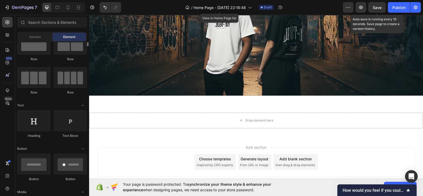
scroll to position [0, 0]
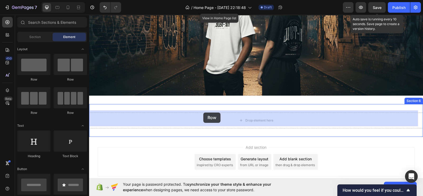
drag, startPoint x: 124, startPoint y: 115, endPoint x: 204, endPoint y: 111, distance: 79.2
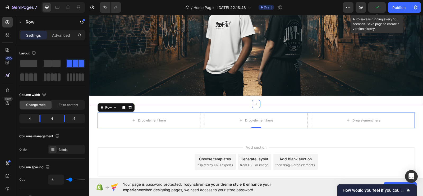
scroll to position [818, 0]
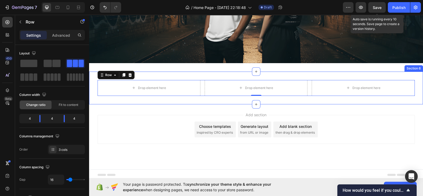
click at [148, 72] on div "Drop element here Drop element here Drop element here Row 0 Section 6" at bounding box center [256, 88] width 334 height 33
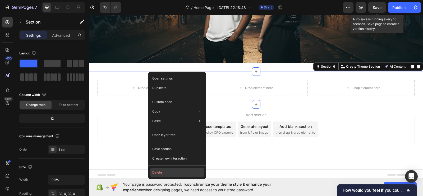
click at [159, 177] on button "Delete" at bounding box center [177, 173] width 54 height 10
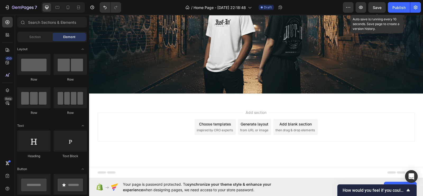
scroll to position [785, 0]
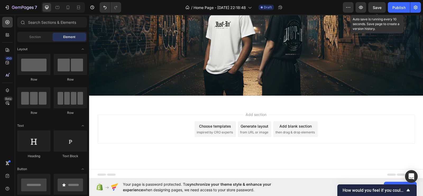
click at [299, 134] on div "Add blank section then drag & drop elements" at bounding box center [296, 129] width 44 height 16
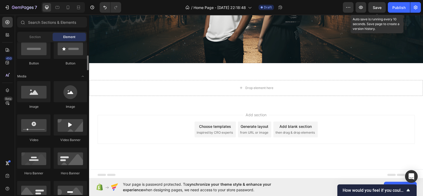
scroll to position [137, 0]
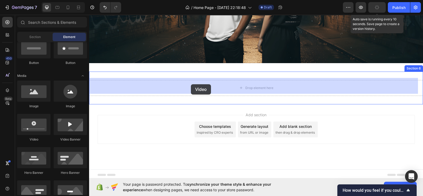
drag, startPoint x: 124, startPoint y: 146, endPoint x: 191, endPoint y: 84, distance: 91.2
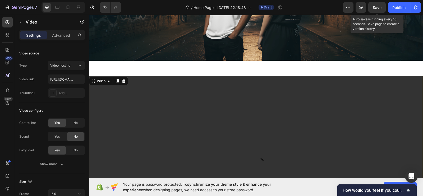
scroll to position [816, 0]
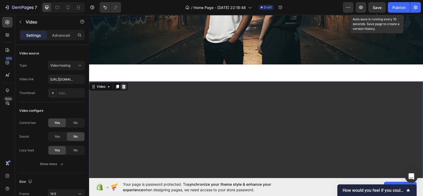
click at [125, 85] on icon at bounding box center [124, 87] width 4 height 4
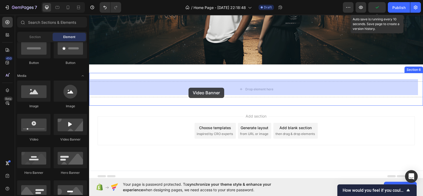
drag, startPoint x: 157, startPoint y: 139, endPoint x: 188, endPoint y: 88, distance: 59.9
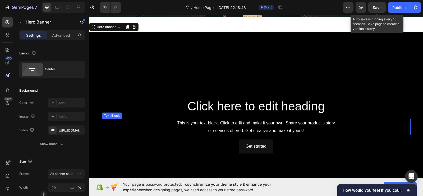
scroll to position [852, 0]
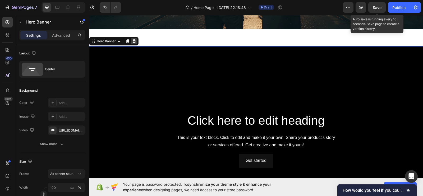
click at [135, 41] on icon at bounding box center [134, 41] width 4 height 4
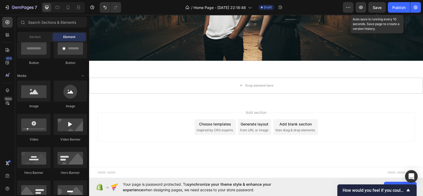
scroll to position [818, 0]
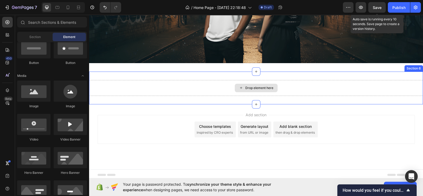
click at [175, 80] on div "Drop element here" at bounding box center [256, 88] width 334 height 16
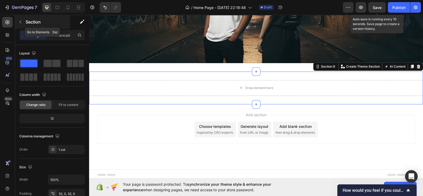
click at [21, 22] on icon "button" at bounding box center [20, 22] width 4 height 4
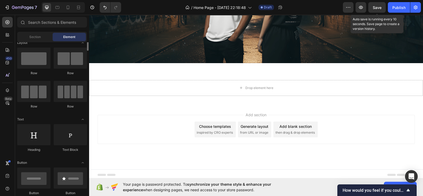
scroll to position [0, 0]
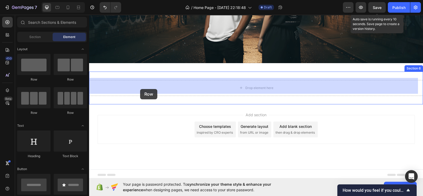
drag, startPoint x: 130, startPoint y: 85, endPoint x: 140, endPoint y: 89, distance: 10.7
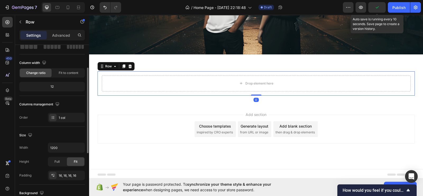
scroll to position [11, 0]
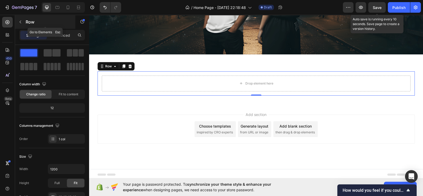
click at [21, 22] on icon "button" at bounding box center [20, 22] width 4 height 4
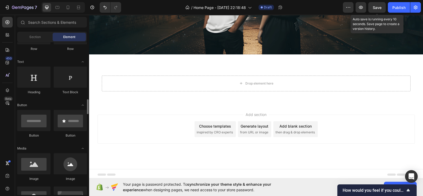
scroll to position [112, 0]
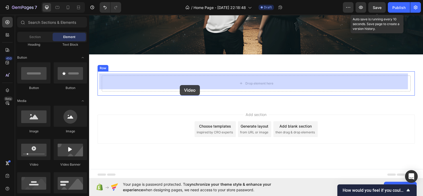
drag, startPoint x: 123, startPoint y: 164, endPoint x: 180, endPoint y: 85, distance: 97.3
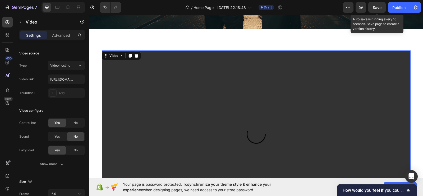
scroll to position [787, 0]
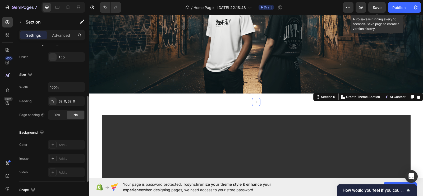
scroll to position [91, 0]
click at [60, 93] on input "100%" at bounding box center [66, 89] width 37 height 10
click at [79, 89] on icon "button" at bounding box center [79, 88] width 5 height 5
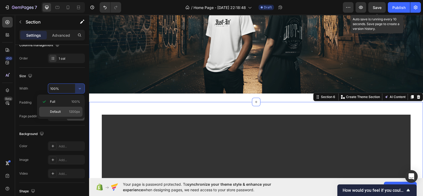
click at [60, 111] on span "Default" at bounding box center [55, 112] width 11 height 5
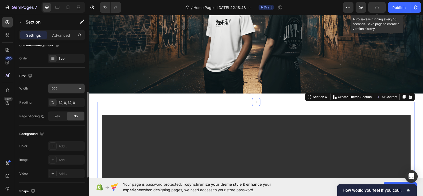
click at [53, 91] on input "1200" at bounding box center [66, 89] width 37 height 10
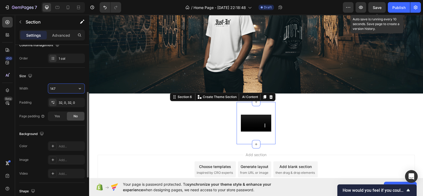
type input "1470"
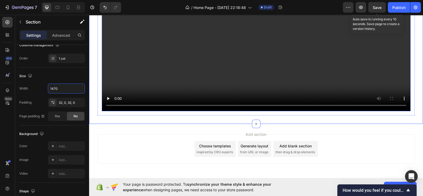
scroll to position [984, 0]
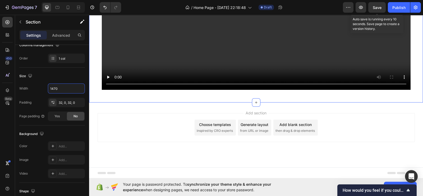
click at [167, 108] on div "Add section Choose templates inspired by CRO experts Generate layout from URL o…" at bounding box center [256, 135] width 334 height 65
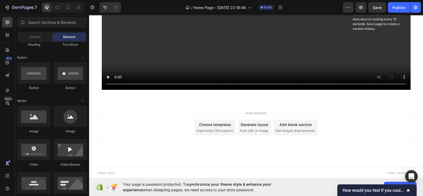
click at [297, 127] on div "Add blank section then drag & drop elements" at bounding box center [296, 128] width 44 height 16
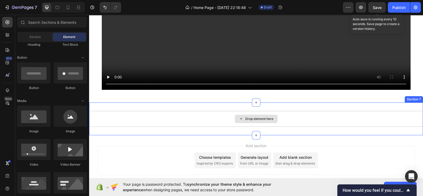
click at [195, 119] on div "Drop element here" at bounding box center [256, 119] width 334 height 16
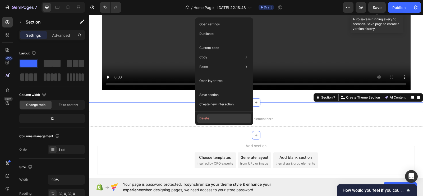
click at [204, 120] on button "Delete" at bounding box center [224, 119] width 54 height 10
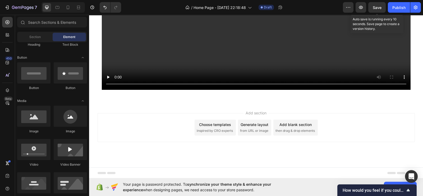
click at [207, 125] on div "Choose templates" at bounding box center [215, 125] width 32 height 6
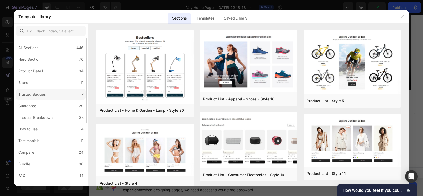
click at [50, 93] on label "Trusted Badges 7" at bounding box center [51, 94] width 70 height 11
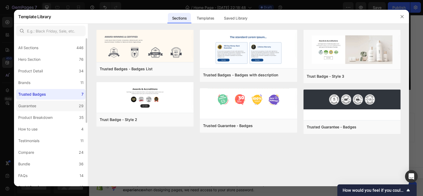
click at [40, 105] on label "Guarantee 29" at bounding box center [51, 106] width 70 height 11
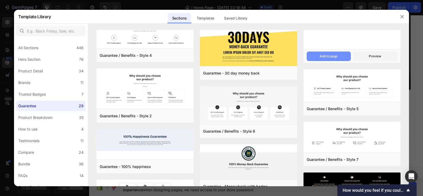
scroll to position [10, 0]
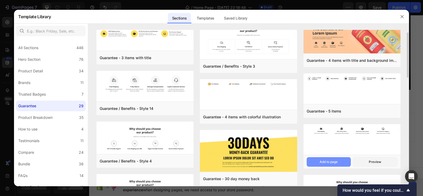
click at [331, 161] on div "Add to page" at bounding box center [329, 162] width 18 height 5
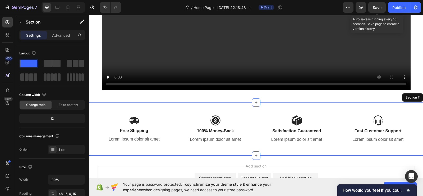
scroll to position [1027, 0]
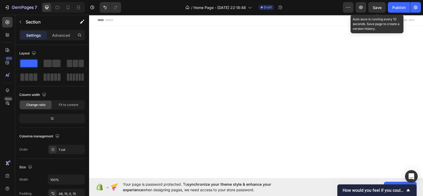
scroll to position [1027, 0]
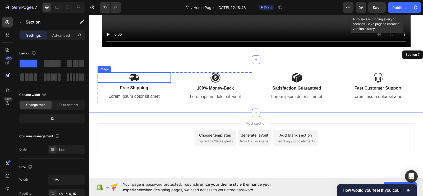
click at [116, 78] on div at bounding box center [135, 78] width 74 height 10
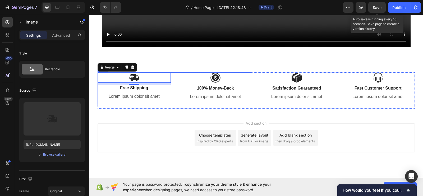
click at [171, 95] on div "Image 8 Free Shipping Text Block Lorem ipsum dolor sit amet Text Block Image 10…" at bounding box center [175, 89] width 155 height 32
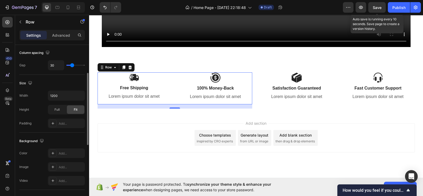
scroll to position [115, 0]
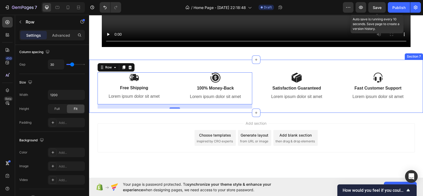
click at [153, 66] on div "Image Free Shipping Text Block Lorem ipsum dolor sit amet Text Block Image 100%…" at bounding box center [256, 86] width 334 height 53
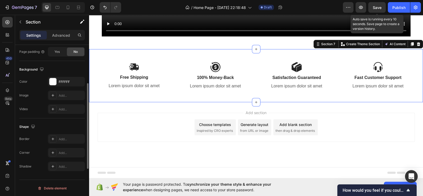
scroll to position [114, 0]
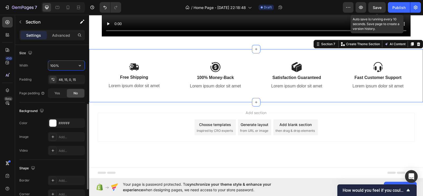
click at [60, 63] on input "100%" at bounding box center [66, 66] width 37 height 10
click at [83, 64] on button "button" at bounding box center [80, 66] width 10 height 10
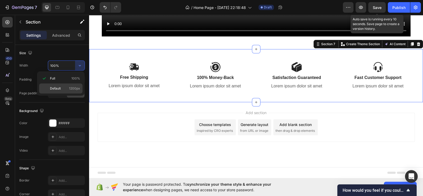
click at [59, 87] on span "Default" at bounding box center [55, 88] width 11 height 5
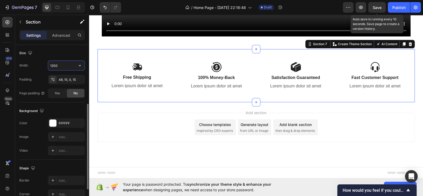
click at [55, 64] on input "1200" at bounding box center [66, 66] width 37 height 10
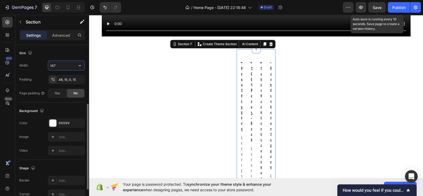
type input "1470"
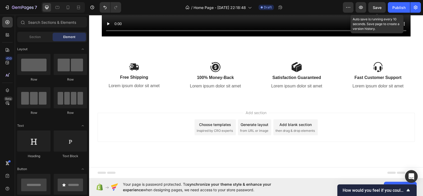
click at [124, 121] on div "Add section Choose templates inspired by CRO experts Generate layout from URL o…" at bounding box center [257, 127] width 318 height 29
click at [377, 9] on span "Save" at bounding box center [377, 7] width 9 height 4
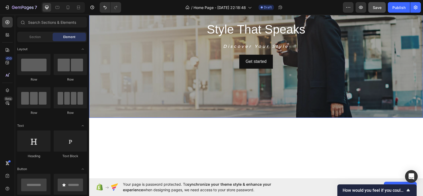
scroll to position [0, 0]
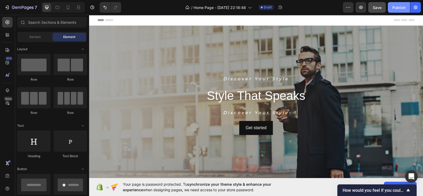
click at [397, 7] on div "Publish" at bounding box center [399, 8] width 13 height 6
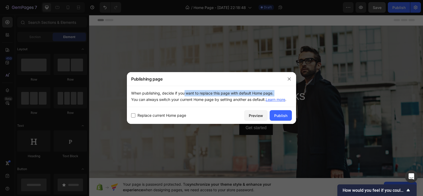
drag, startPoint x: 132, startPoint y: 98, endPoint x: 184, endPoint y: 92, distance: 51.9
click at [184, 92] on p "When publishing, decide if you want to replace this page with default Home page…" at bounding box center [211, 96] width 161 height 13
click at [193, 94] on p "When publishing, decide if you want to replace this page with default Home page…" at bounding box center [211, 96] width 161 height 13
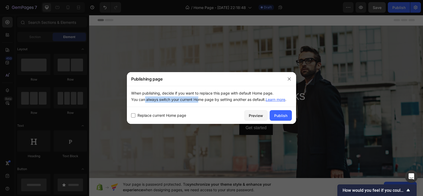
drag, startPoint x: 144, startPoint y: 102, endPoint x: 197, endPoint y: 106, distance: 52.8
click at [197, 106] on div "When publishing, decide if you want to replace this page with default Home page…" at bounding box center [211, 96] width 169 height 21
click at [220, 102] on p "When publishing, decide if you want to replace this page with default Home page…" at bounding box center [211, 96] width 161 height 13
drag, startPoint x: 221, startPoint y: 105, endPoint x: 238, endPoint y: 102, distance: 17.7
click at [238, 102] on div "When publishing, decide if you want to replace this page with default Home page…" at bounding box center [211, 96] width 169 height 21
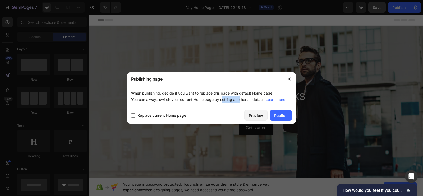
click at [136, 115] on label "Replace current Home page" at bounding box center [161, 115] width 51 height 6
checkbox input "true"
click at [284, 112] on button "Publish" at bounding box center [281, 115] width 22 height 11
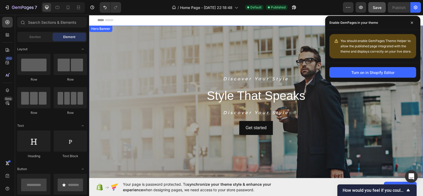
scroll to position [109, 0]
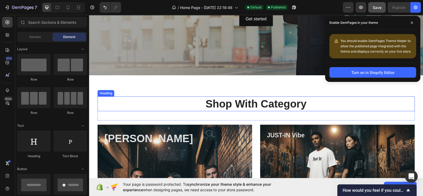
click at [137, 101] on h2 "Shop With Category" at bounding box center [257, 104] width 318 height 15
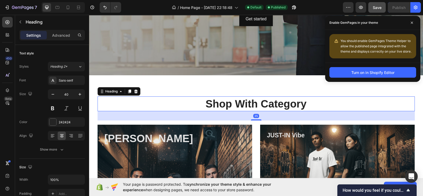
click at [121, 116] on div "35" at bounding box center [257, 115] width 318 height 9
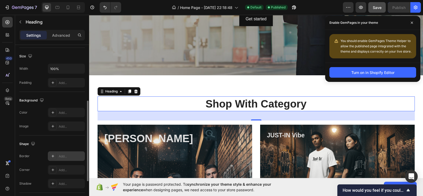
scroll to position [112, 0]
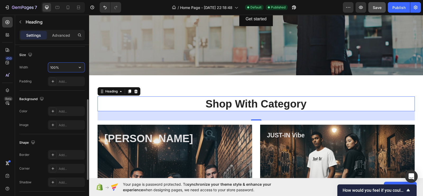
click at [57, 70] on input "100%" at bounding box center [66, 68] width 37 height 10
click at [79, 67] on icon "button" at bounding box center [79, 67] width 5 height 5
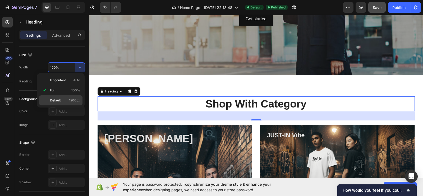
click at [52, 102] on span "Default" at bounding box center [55, 100] width 11 height 5
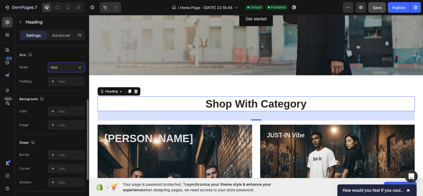
click at [54, 69] on input "1200" at bounding box center [66, 68] width 37 height 10
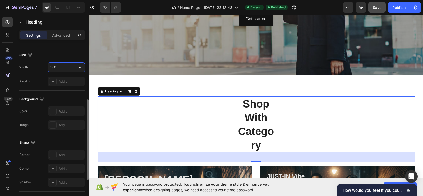
type input "1470"
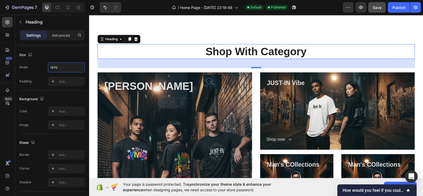
scroll to position [174, 0]
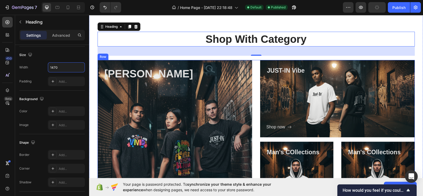
click at [254, 61] on div "Vivid Vibe Heading Shop now Button Row Hero Banner JUST-IN Vibe Heading Shop no…" at bounding box center [257, 139] width 318 height 159
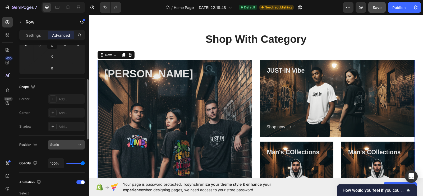
scroll to position [98, 0]
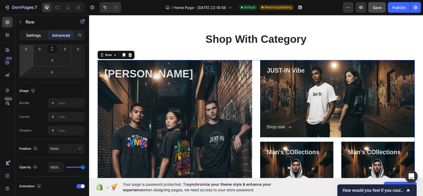
click at [25, 34] on div "Settings" at bounding box center [33, 35] width 26 height 8
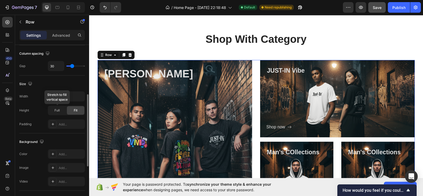
scroll to position [114, 0]
click at [62, 100] on div "Width 1200 Height Full Fit Padding Add..." at bounding box center [52, 110] width 66 height 38
click at [67, 95] on input "1200" at bounding box center [66, 96] width 37 height 10
click at [58, 106] on div "Full" at bounding box center [56, 110] width 17 height 8
click at [56, 95] on input "1200" at bounding box center [66, 96] width 37 height 10
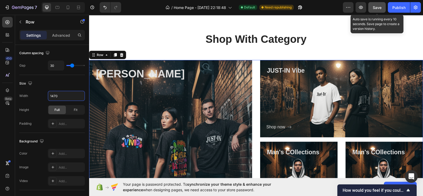
type input "1470"
click at [377, 11] on button "Save" at bounding box center [377, 7] width 17 height 11
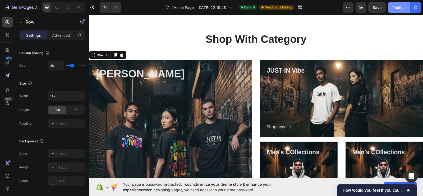
click at [398, 6] on div "Publish" at bounding box center [399, 8] width 13 height 6
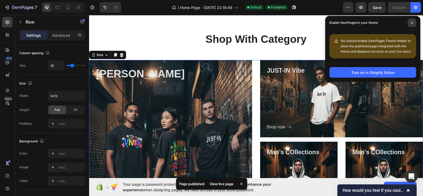
click at [409, 23] on span at bounding box center [412, 23] width 8 height 8
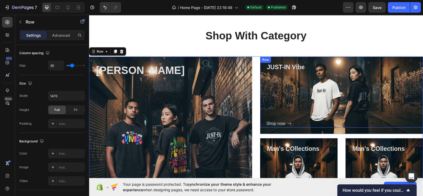
scroll to position [112, 0]
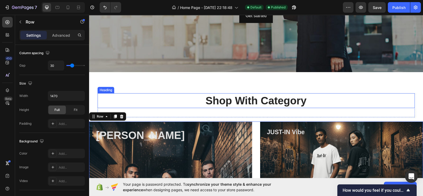
click at [185, 107] on h2 "Shop With Category" at bounding box center [257, 100] width 318 height 15
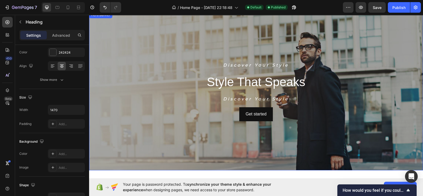
scroll to position [0, 0]
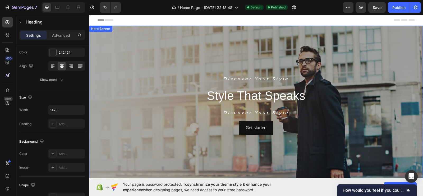
click at [167, 55] on div "Overlay" at bounding box center [256, 105] width 334 height 159
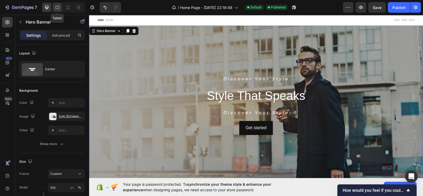
click at [58, 10] on div at bounding box center [57, 7] width 8 height 8
type input "100%"
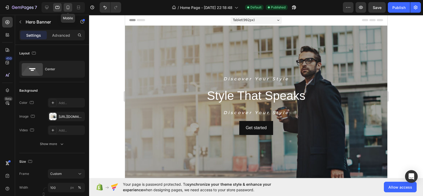
click at [65, 7] on div at bounding box center [68, 7] width 8 height 8
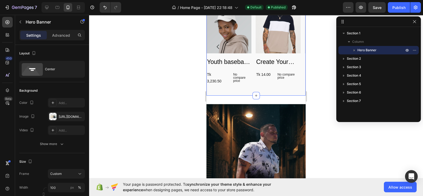
scroll to position [714, 0]
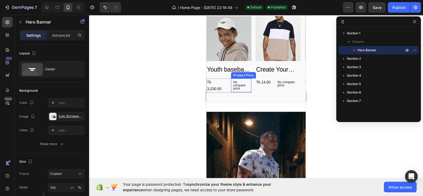
click at [235, 84] on p "No compare price" at bounding box center [241, 86] width 16 height 10
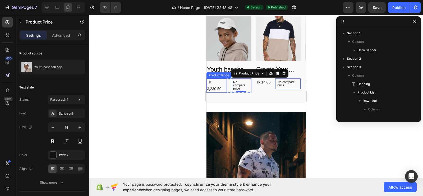
scroll to position [90, 0]
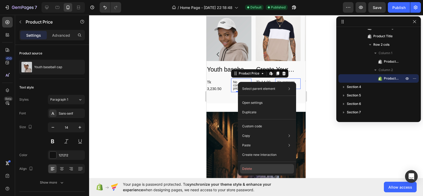
click at [251, 167] on button "Delete" at bounding box center [267, 169] width 54 height 10
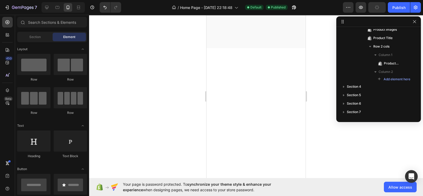
scroll to position [0, 0]
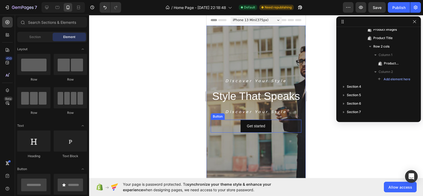
click at [232, 133] on div "Get started Button" at bounding box center [256, 126] width 91 height 13
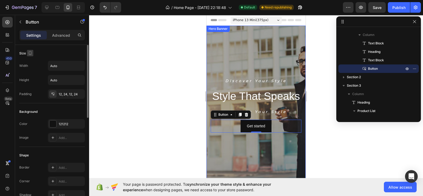
click at [30, 54] on icon "button" at bounding box center [30, 54] width 1 height 1
click at [49, 60] on div "Size Width Auto Height Auto Padding 12, 24, 12, 24" at bounding box center [52, 74] width 66 height 58
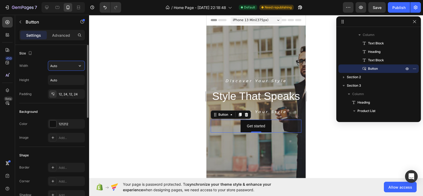
click at [57, 66] on input "Auto" at bounding box center [66, 66] width 37 height 10
click at [81, 67] on icon "button" at bounding box center [79, 65] width 5 height 5
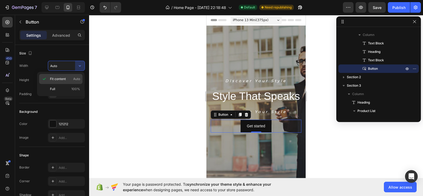
click at [60, 84] on div "Fit content Auto" at bounding box center [60, 79] width 43 height 10
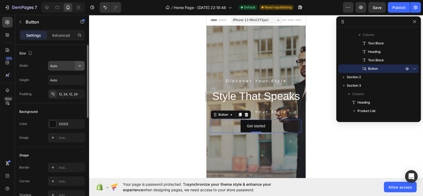
click at [78, 65] on icon "button" at bounding box center [79, 65] width 5 height 5
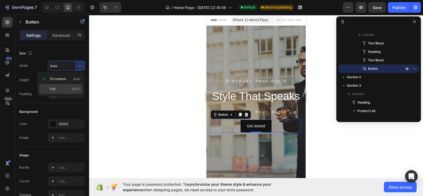
click at [67, 86] on div "Full 100%" at bounding box center [60, 89] width 43 height 10
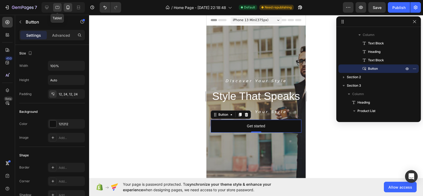
click at [55, 7] on icon at bounding box center [57, 7] width 5 height 5
type input "Auto"
type input "16"
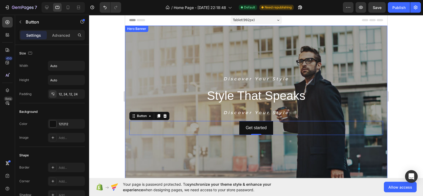
scroll to position [88, 0]
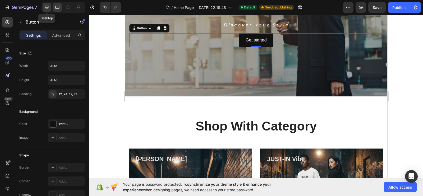
click at [48, 7] on icon at bounding box center [46, 7] width 3 height 3
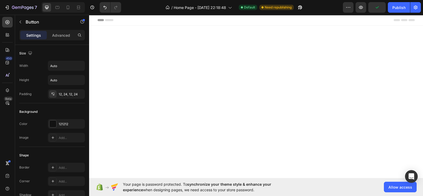
scroll to position [233, 0]
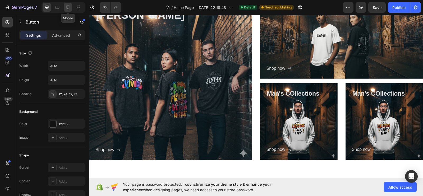
click at [65, 6] on div at bounding box center [68, 7] width 8 height 8
type input "100%"
type input "14"
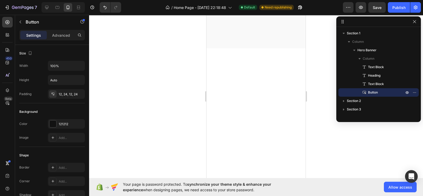
scroll to position [1209, 0]
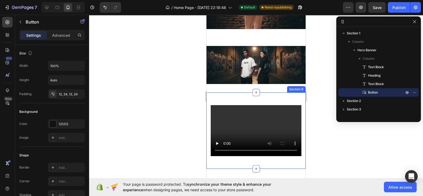
click at [226, 94] on div "Video Row Section 6" at bounding box center [256, 131] width 99 height 76
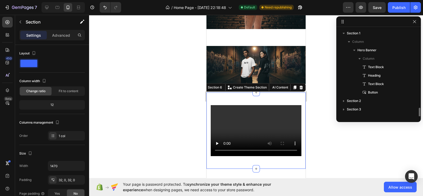
scroll to position [48, 0]
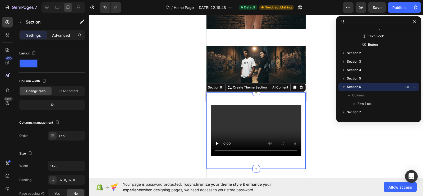
click at [57, 38] on div "Advanced" at bounding box center [61, 35] width 26 height 8
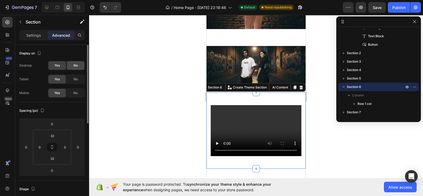
click at [76, 66] on span "No" at bounding box center [76, 65] width 4 height 5
click at [74, 81] on span "No" at bounding box center [76, 79] width 4 height 5
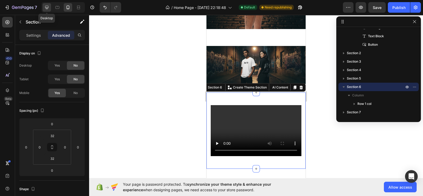
click at [48, 7] on icon at bounding box center [46, 7] width 3 height 3
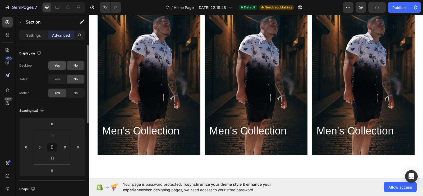
scroll to position [650, 0]
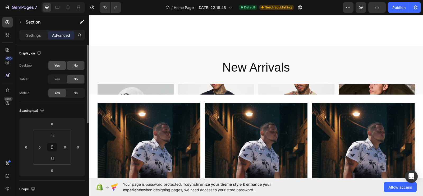
click at [53, 63] on div "Yes" at bounding box center [56, 65] width 17 height 8
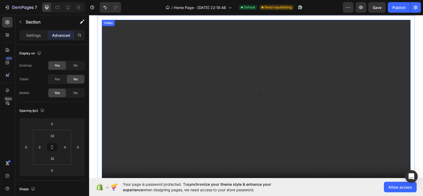
scroll to position [1171, 0]
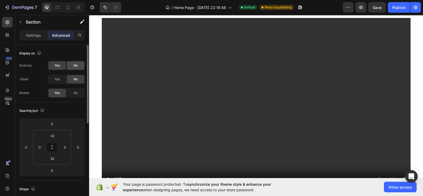
click at [74, 67] on span "No" at bounding box center [76, 65] width 4 height 5
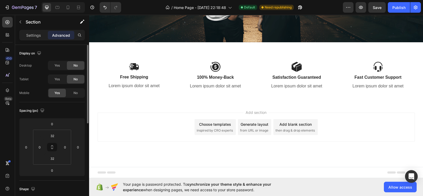
scroll to position [1127, 0]
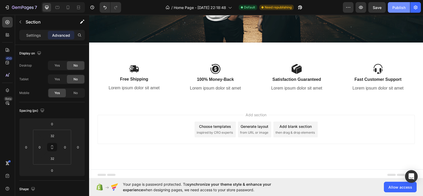
click at [396, 11] on button "Publish" at bounding box center [399, 7] width 22 height 11
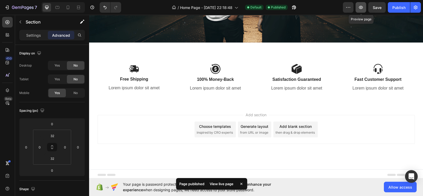
click at [363, 7] on icon "button" at bounding box center [361, 7] width 4 height 3
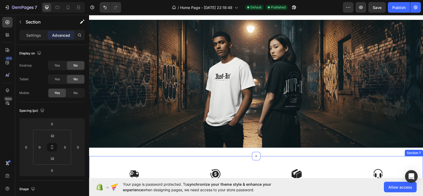
scroll to position [828, 0]
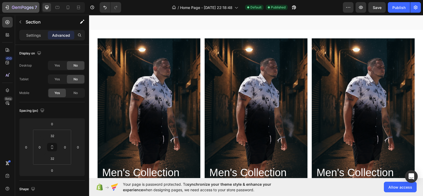
click at [6, 9] on icon "button" at bounding box center [6, 7] width 5 height 5
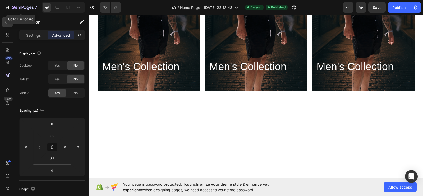
scroll to position [597, 0]
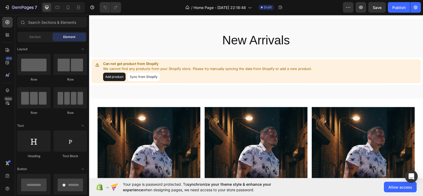
scroll to position [397, 0]
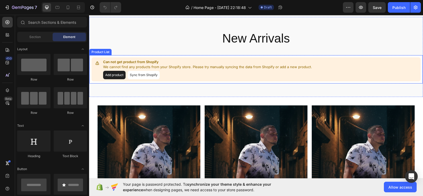
click at [144, 77] on button "Sync from Shopify" at bounding box center [144, 75] width 32 height 8
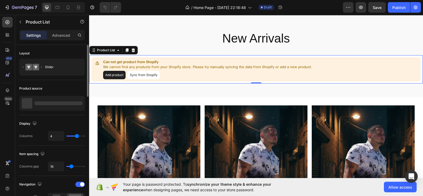
click at [48, 99] on div at bounding box center [52, 103] width 66 height 15
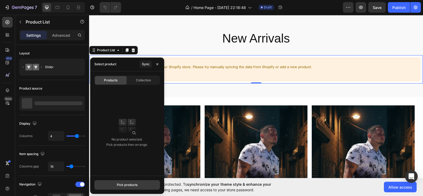
click at [123, 182] on button "Pick products" at bounding box center [127, 185] width 66 height 10
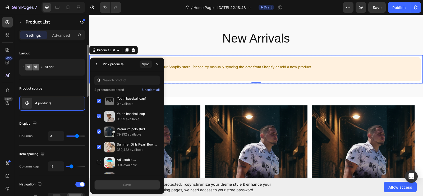
click at [60, 86] on div "Product source" at bounding box center [52, 88] width 66 height 8
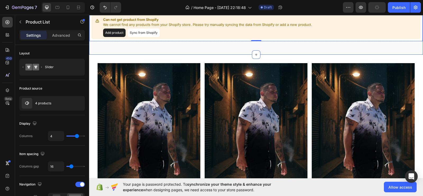
scroll to position [444, 0]
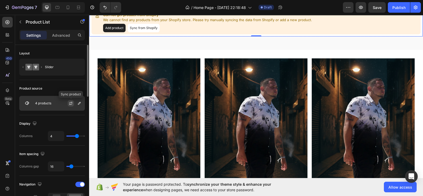
click at [72, 102] on icon "button" at bounding box center [71, 103] width 3 height 2
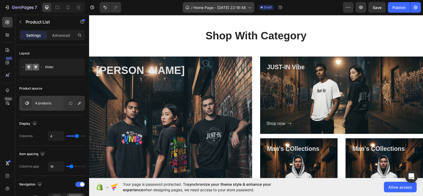
scroll to position [162, 0]
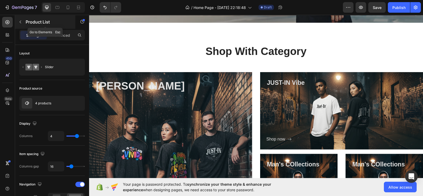
click at [20, 20] on icon "button" at bounding box center [20, 22] width 4 height 4
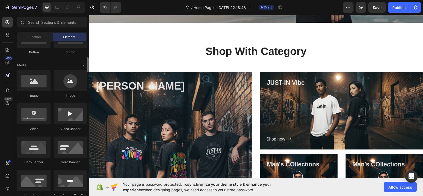
scroll to position [148, 0]
